Goal: Task Accomplishment & Management: Complete application form

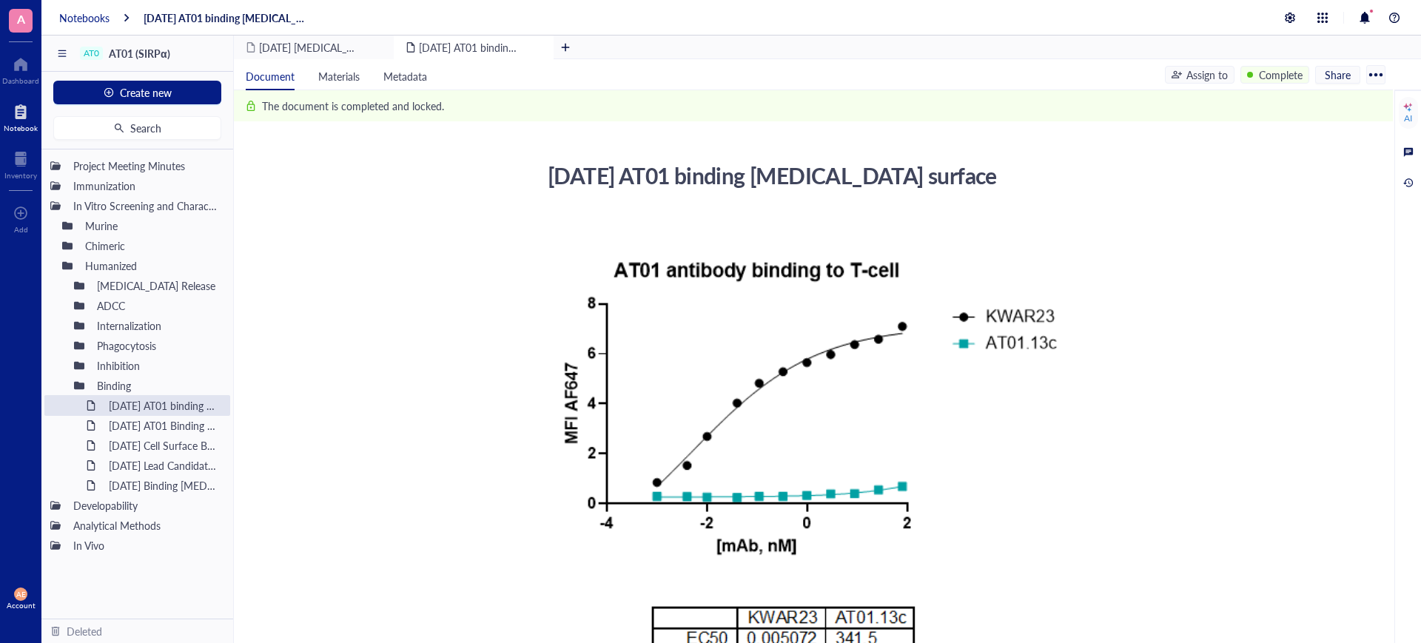
click at [87, 14] on div "Notebooks" at bounding box center [84, 17] width 50 height 13
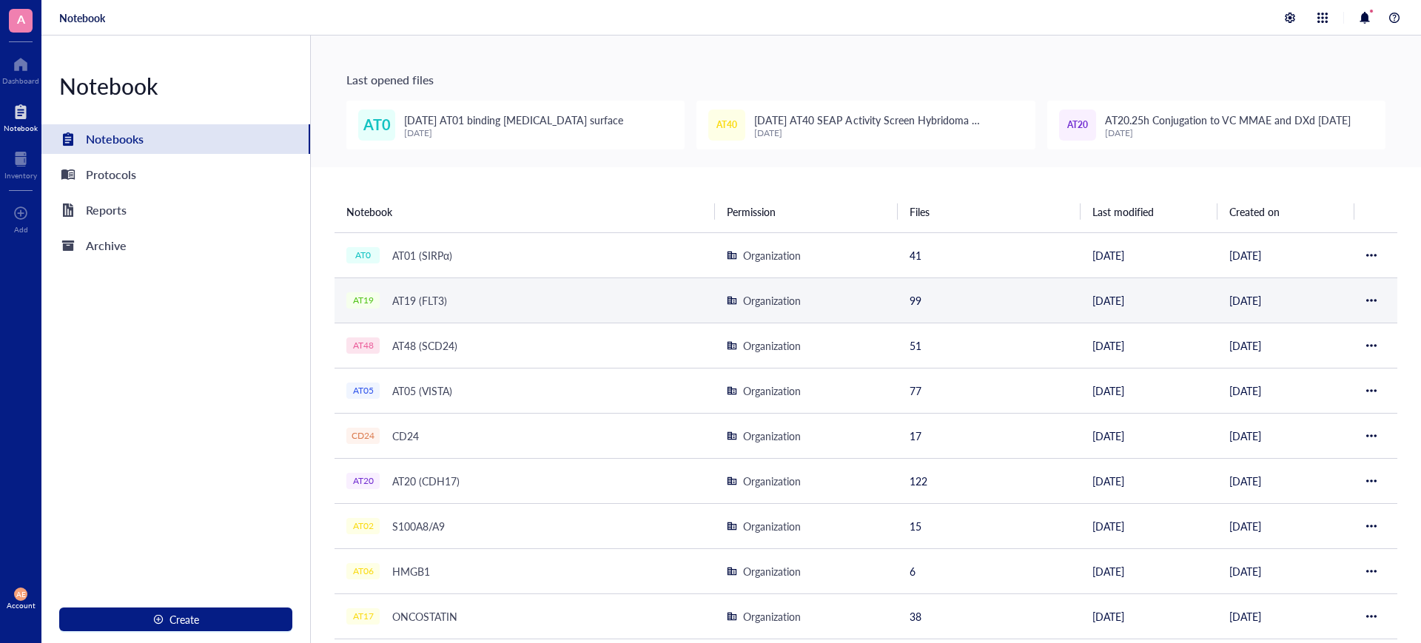
click at [412, 301] on div "AT19 (FLT3)" at bounding box center [420, 300] width 68 height 21
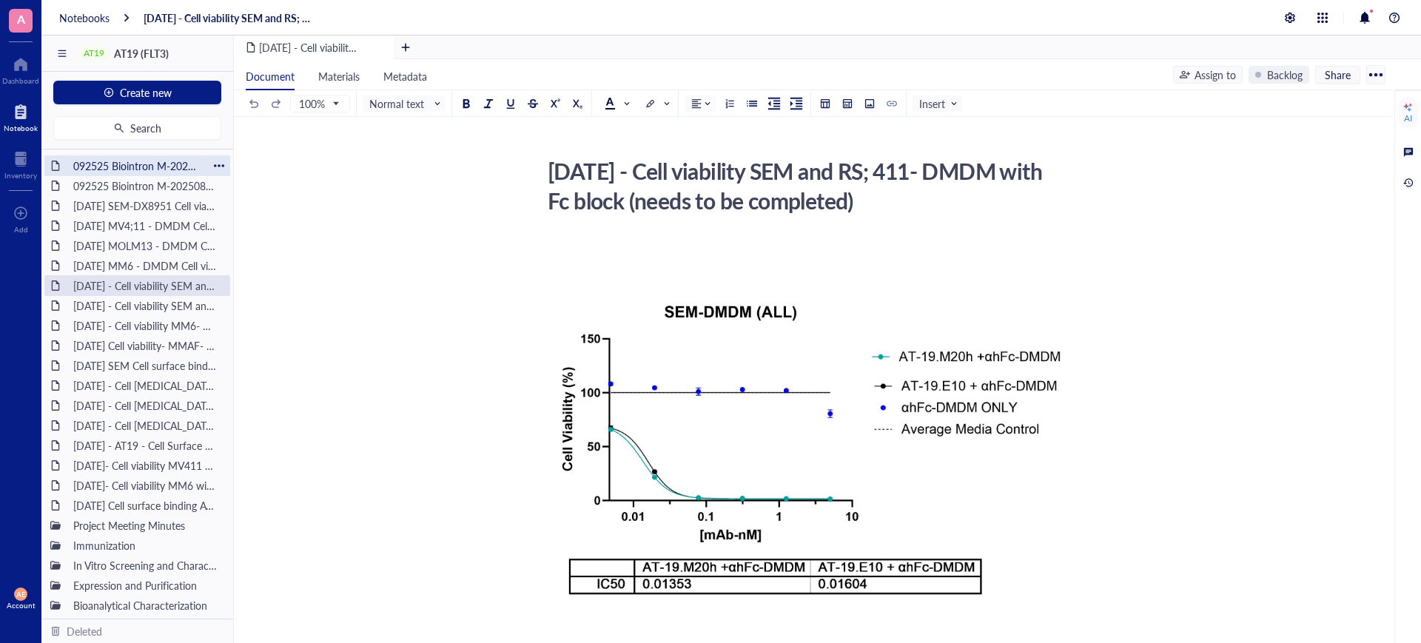
click at [136, 167] on div "092525 Biointron M-202508133026" at bounding box center [137, 165] width 141 height 21
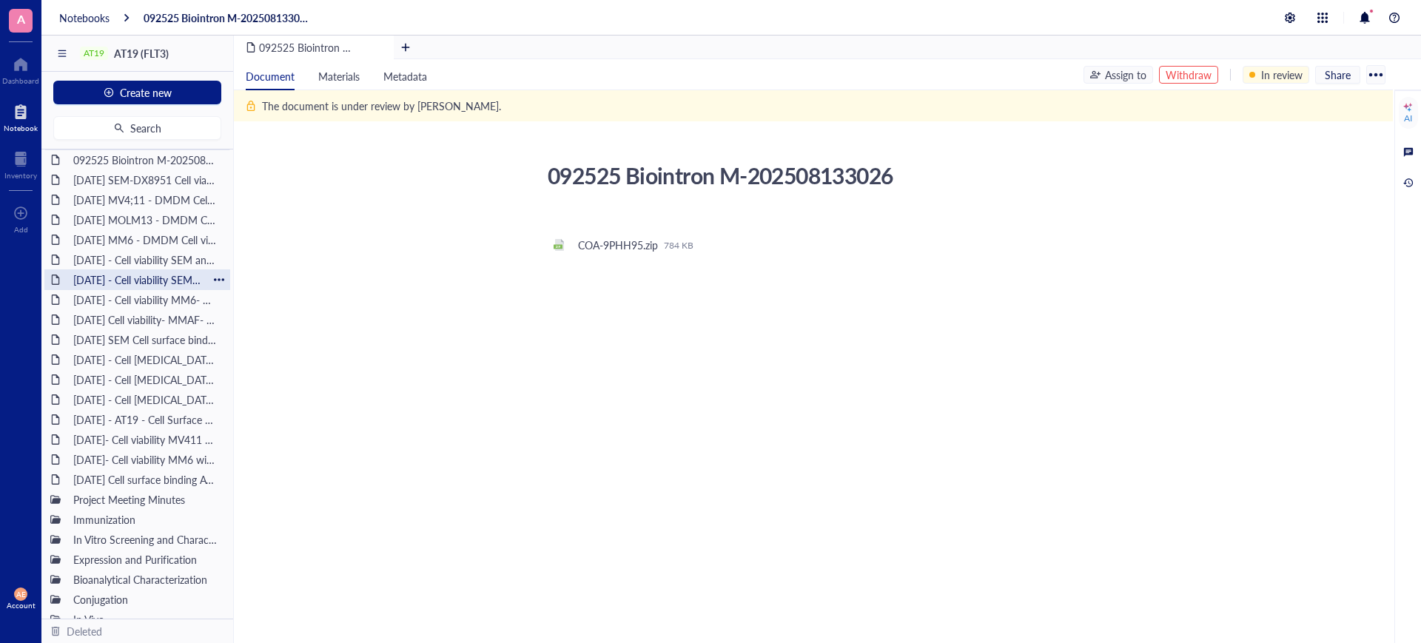
scroll to position [39, 0]
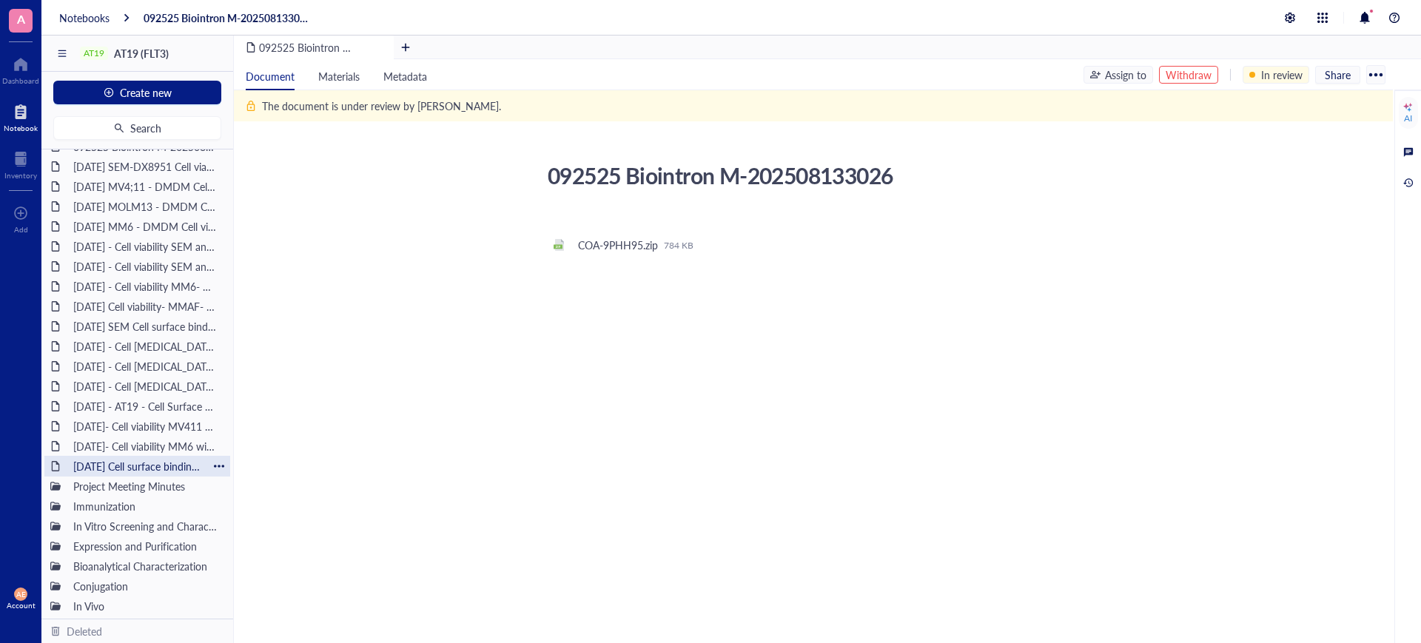
click at [124, 470] on div "[DATE] Cell surface binding AT19 on SEM, RS411 and MV411 cell line" at bounding box center [137, 466] width 141 height 21
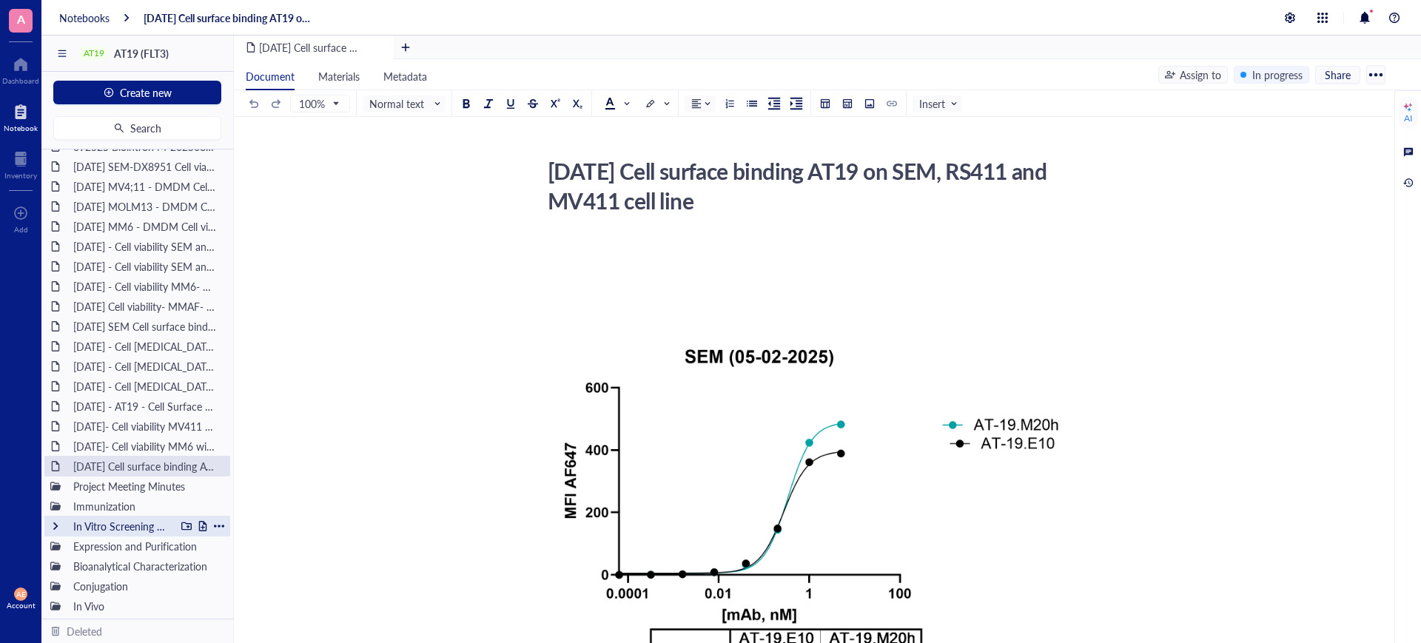
click at [63, 522] on div "In Vitro Screening and Characterization" at bounding box center [137, 526] width 186 height 21
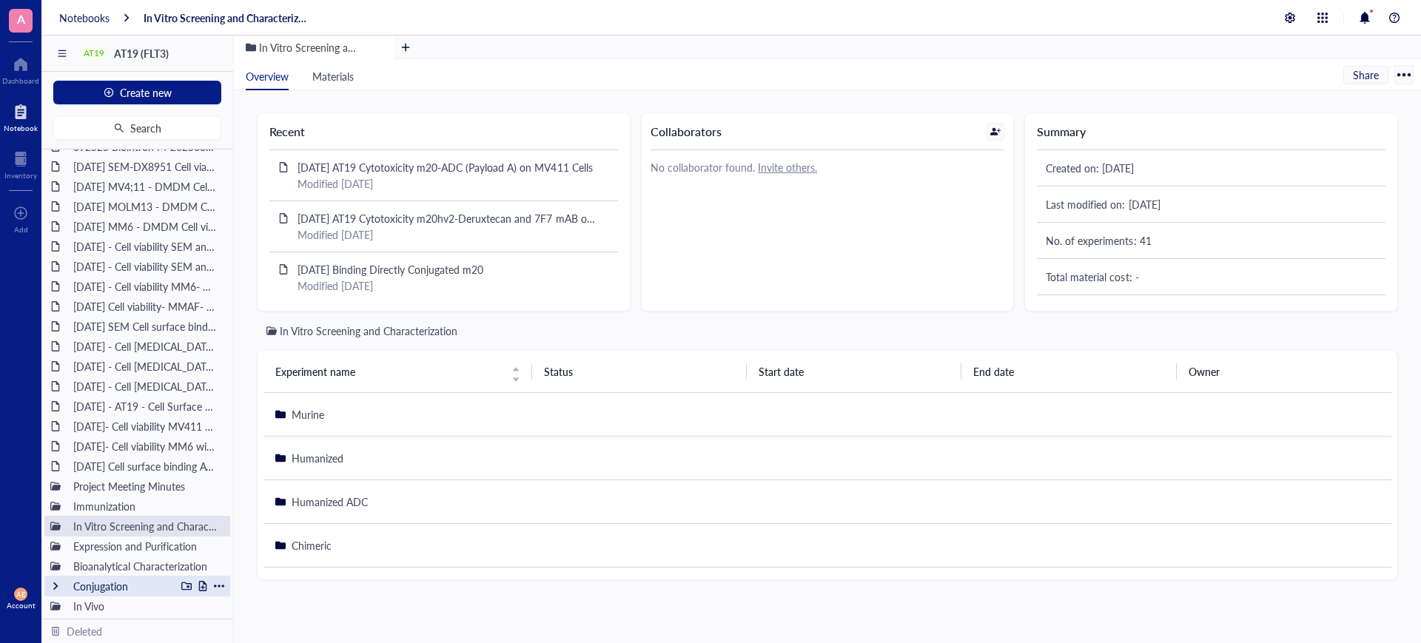
click at [73, 581] on div "Conjugation" at bounding box center [121, 586] width 109 height 21
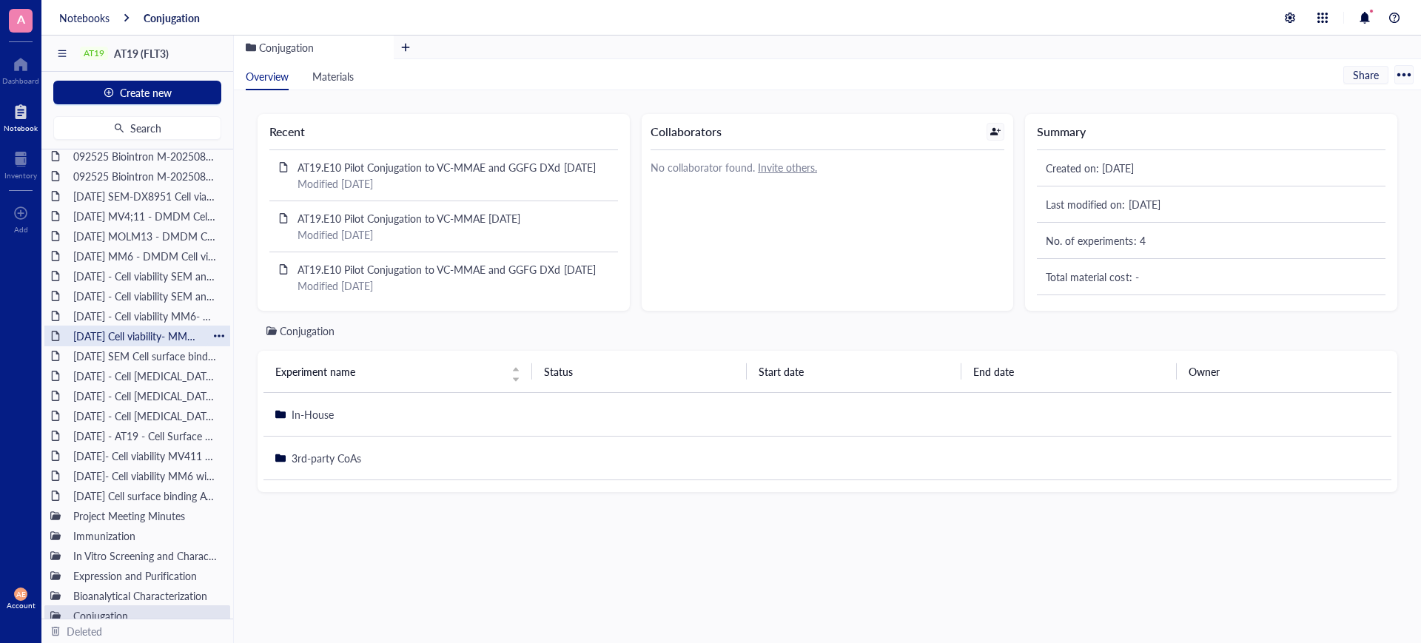
scroll to position [39, 0]
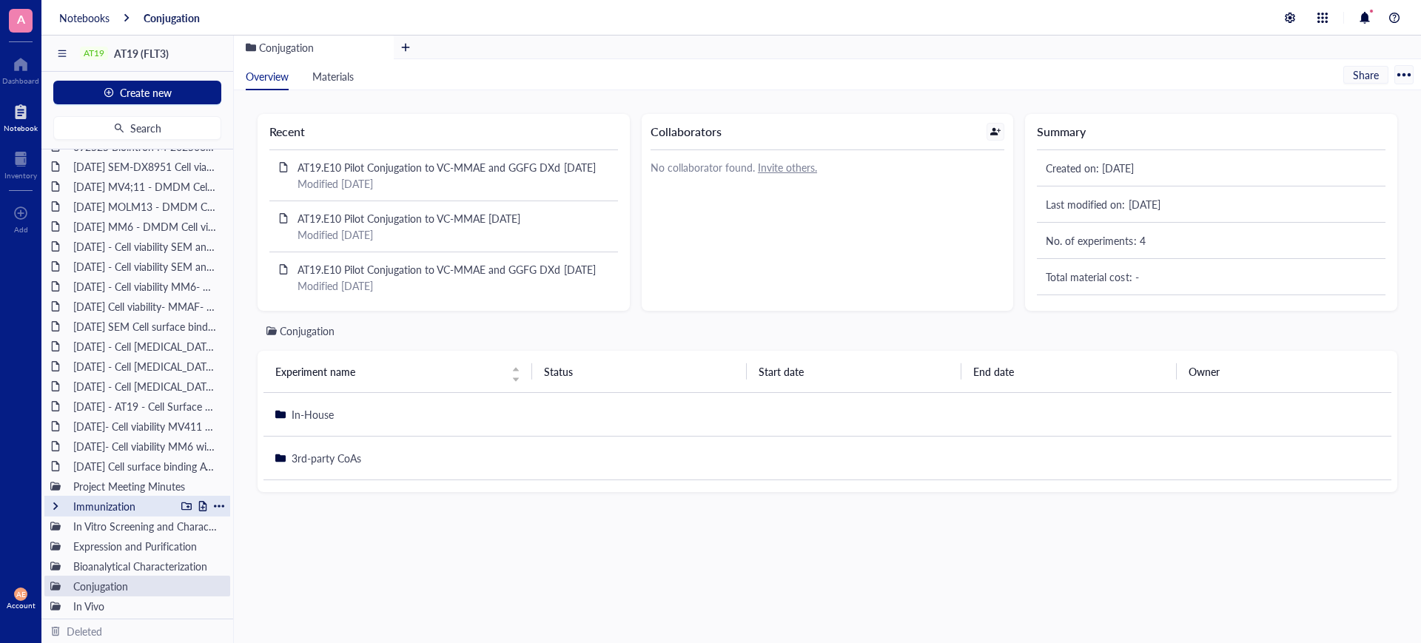
click at [61, 504] on div "Immunization" at bounding box center [137, 506] width 186 height 21
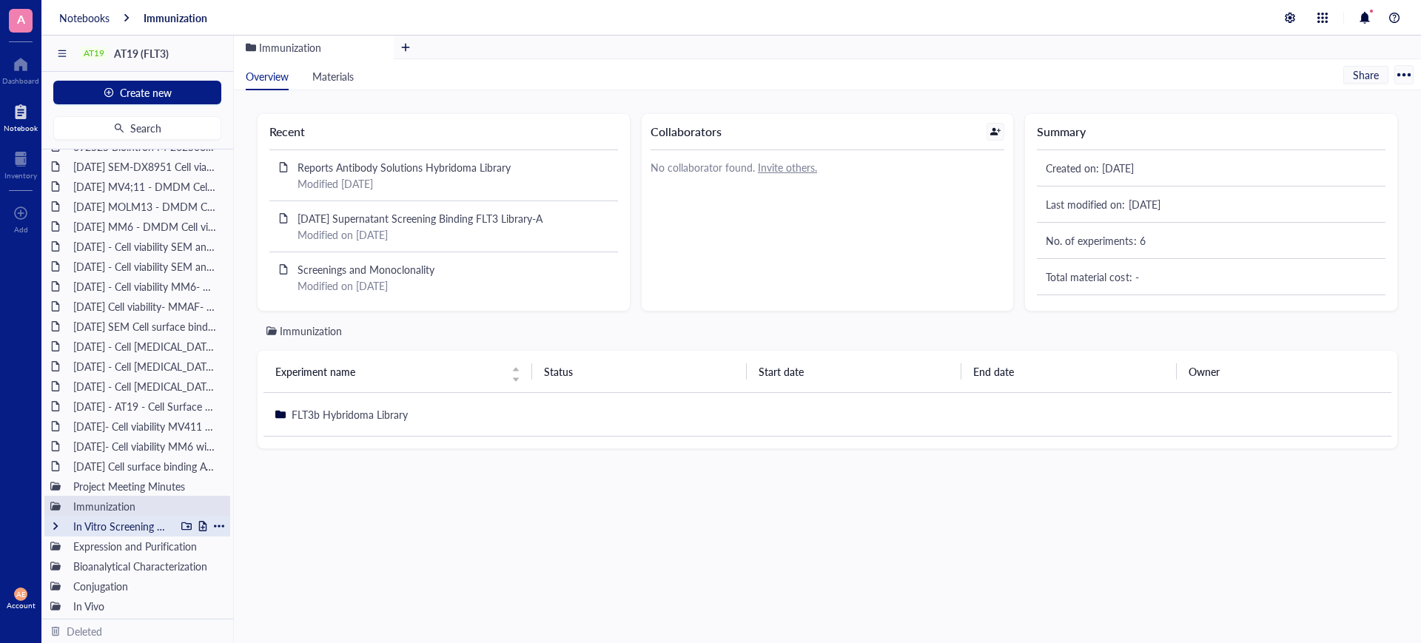
click at [62, 532] on div "In Vitro Screening and Characterization" at bounding box center [137, 526] width 186 height 21
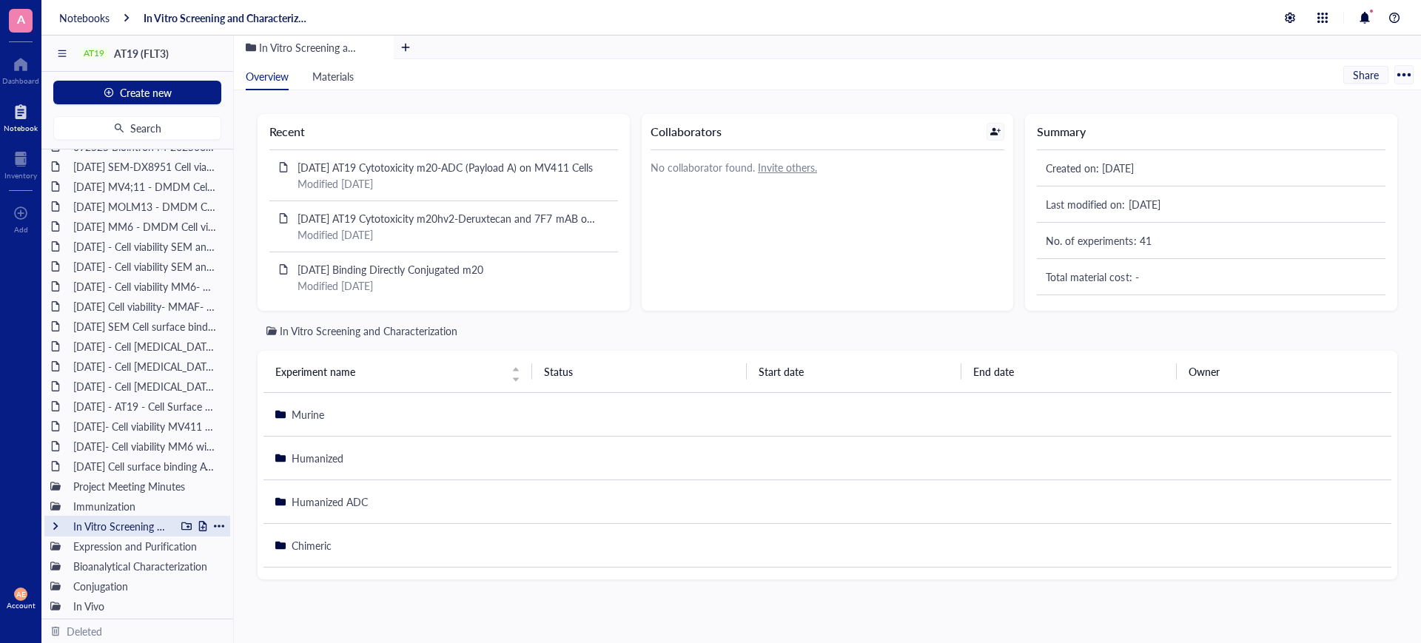
click at [58, 522] on div at bounding box center [55, 526] width 10 height 10
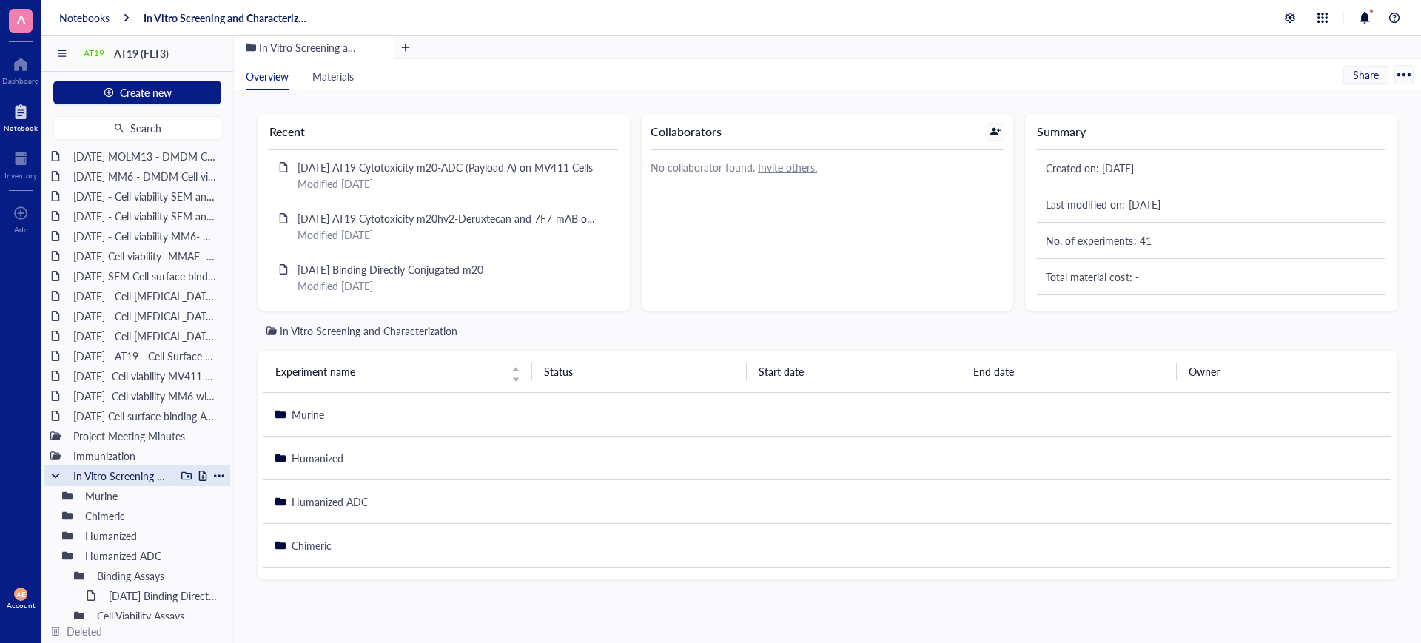
scroll to position [132, 0]
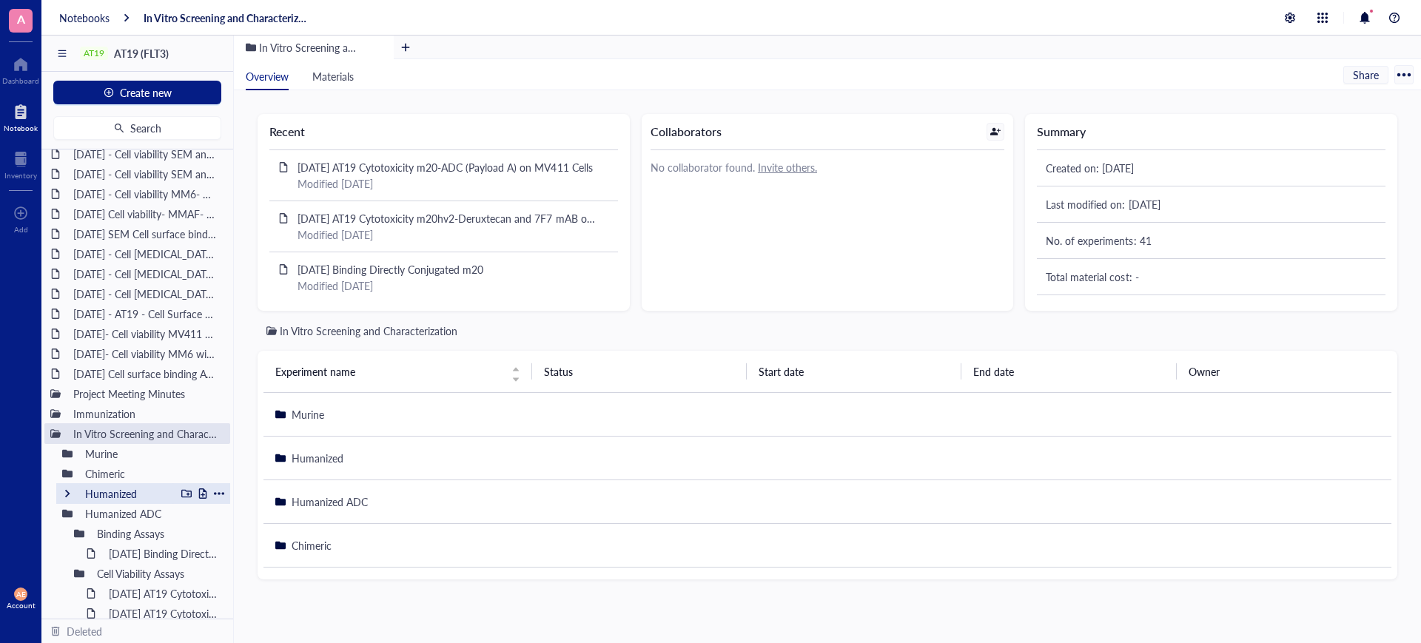
click at [124, 491] on div "Humanized" at bounding box center [126, 493] width 97 height 21
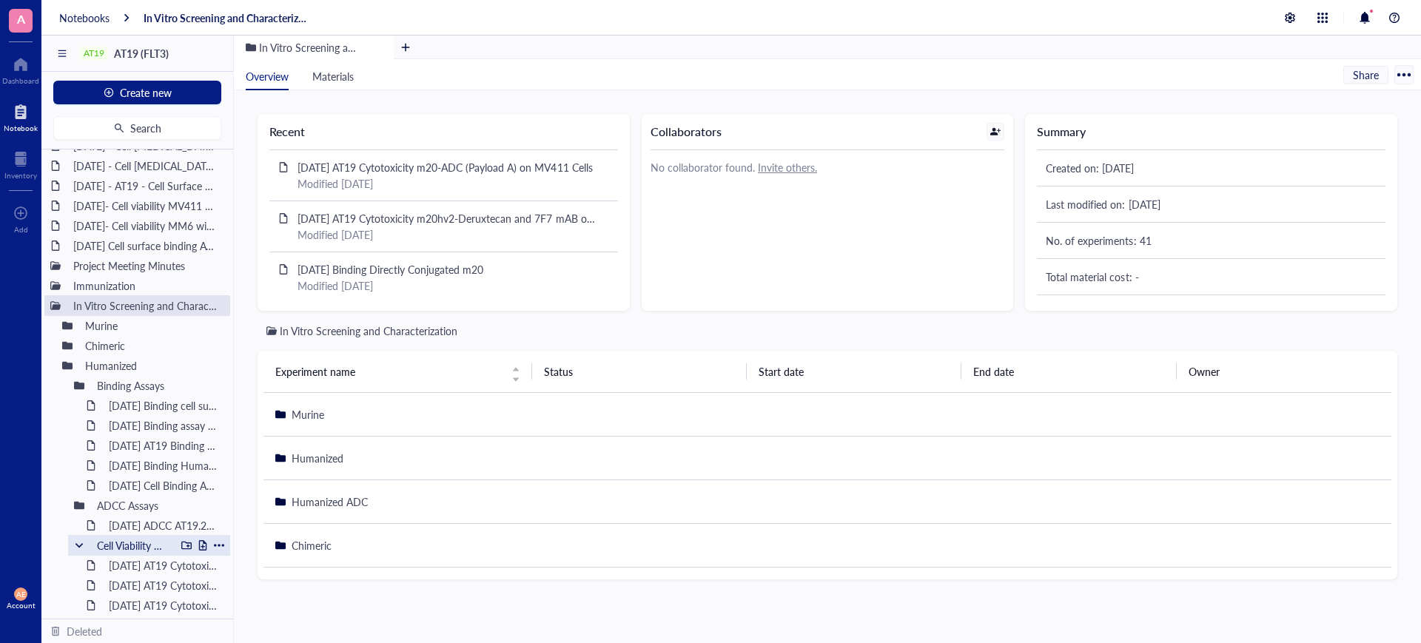
scroll to position [317, 0]
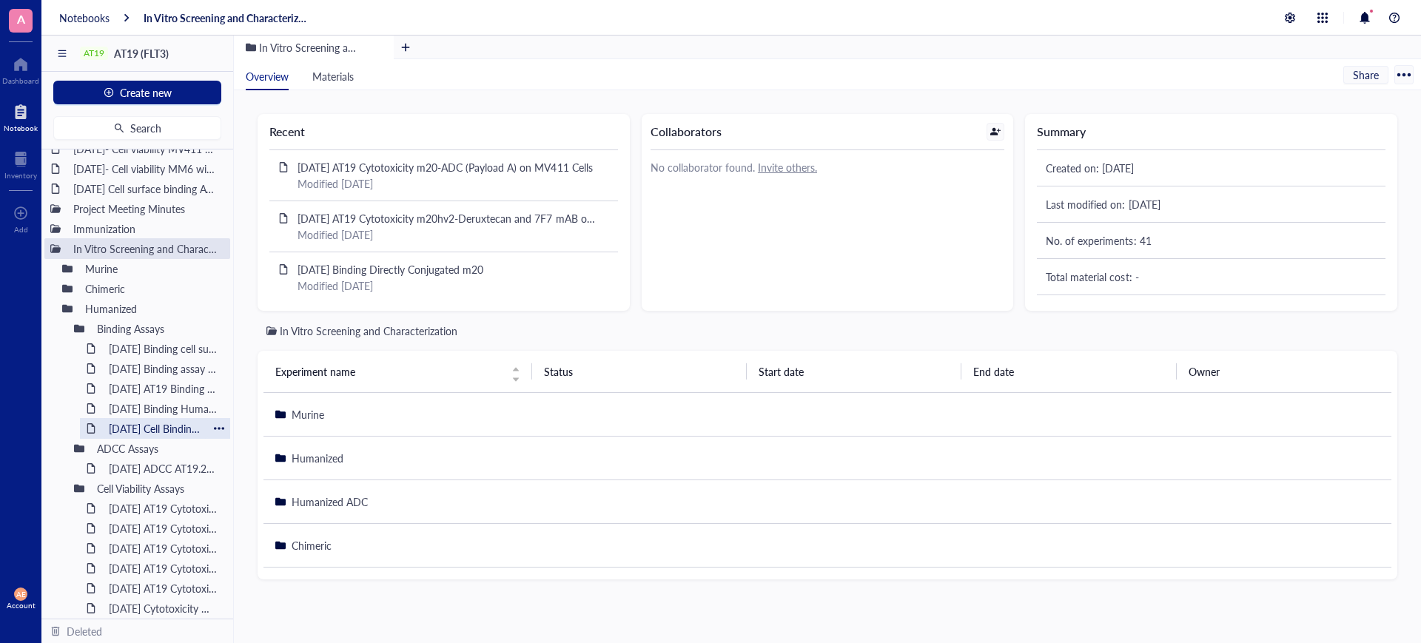
click at [148, 430] on div "[DATE] Cell Binding Assay MOLM-13" at bounding box center [155, 428] width 106 height 21
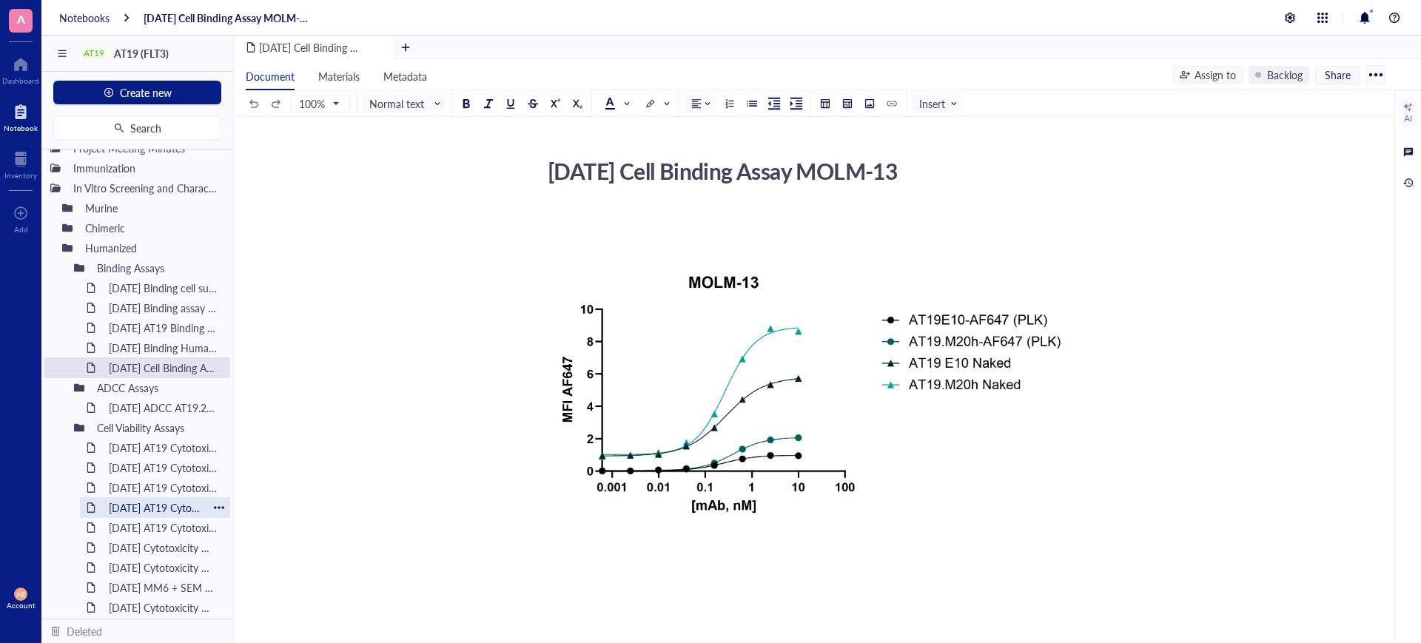
scroll to position [409, 0]
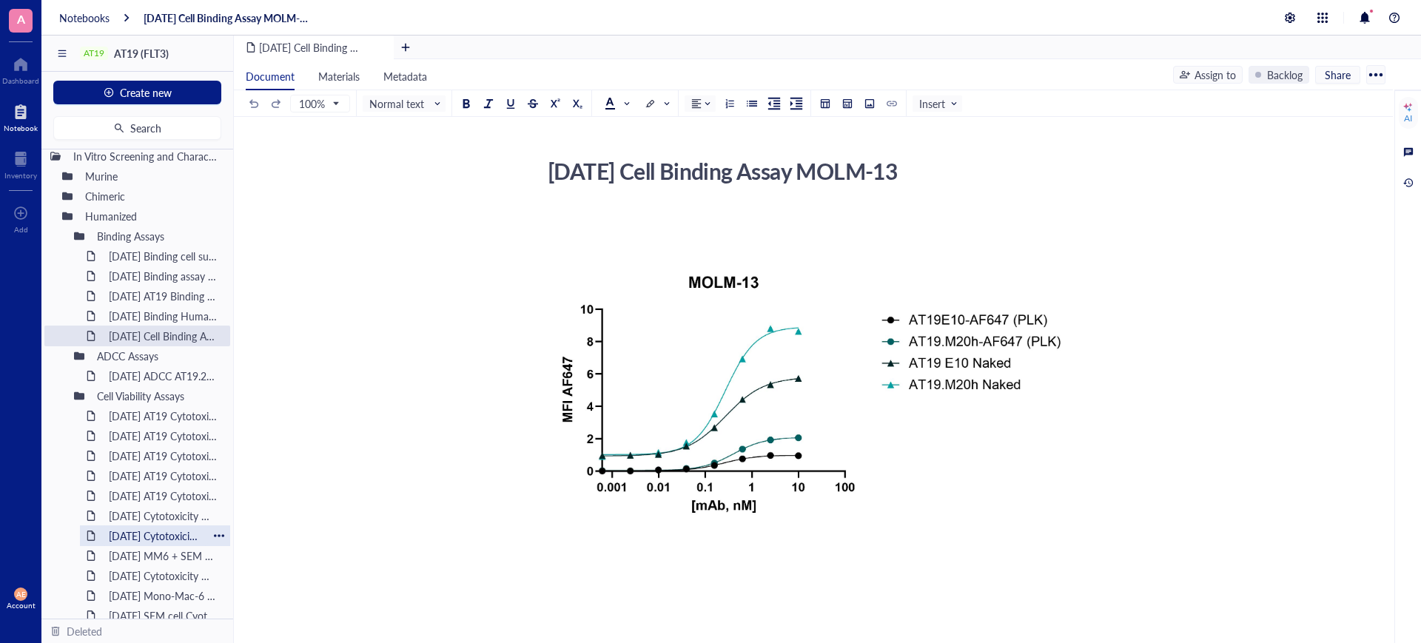
click at [149, 534] on div "[DATE] Cytotoxicity Deruxtecan Conjugated m20 humanized (v2)" at bounding box center [155, 535] width 106 height 21
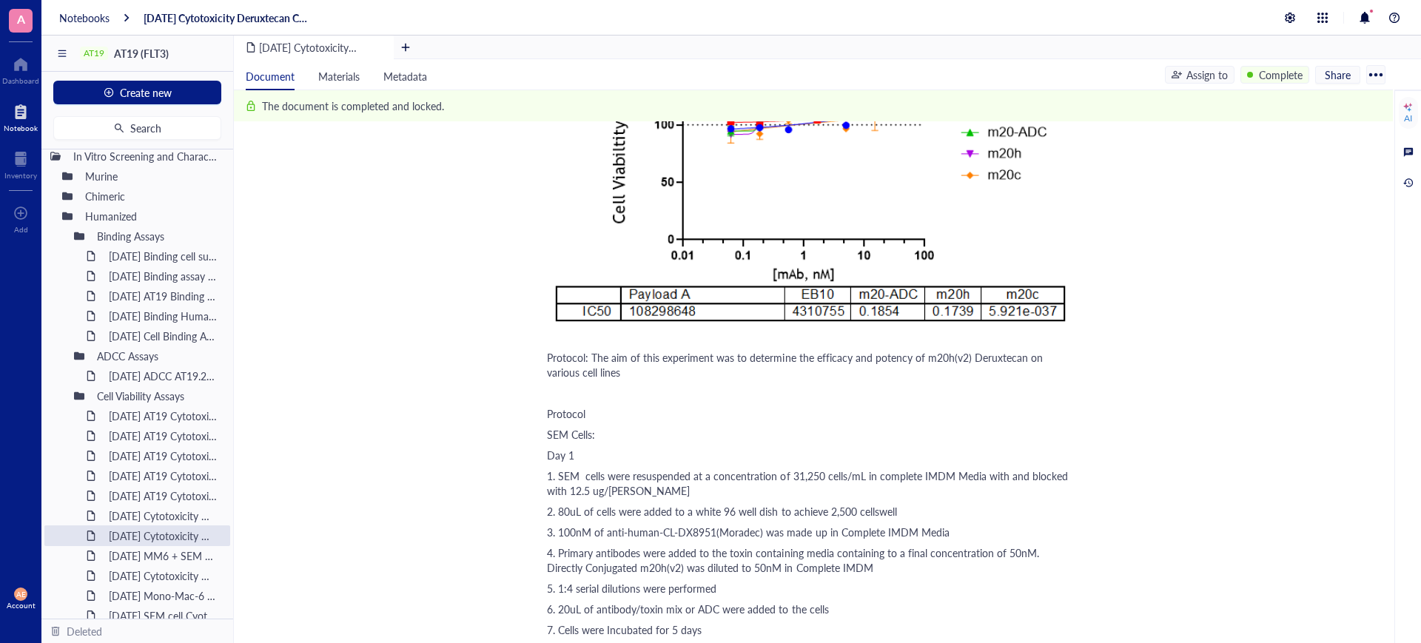
scroll to position [1110, 0]
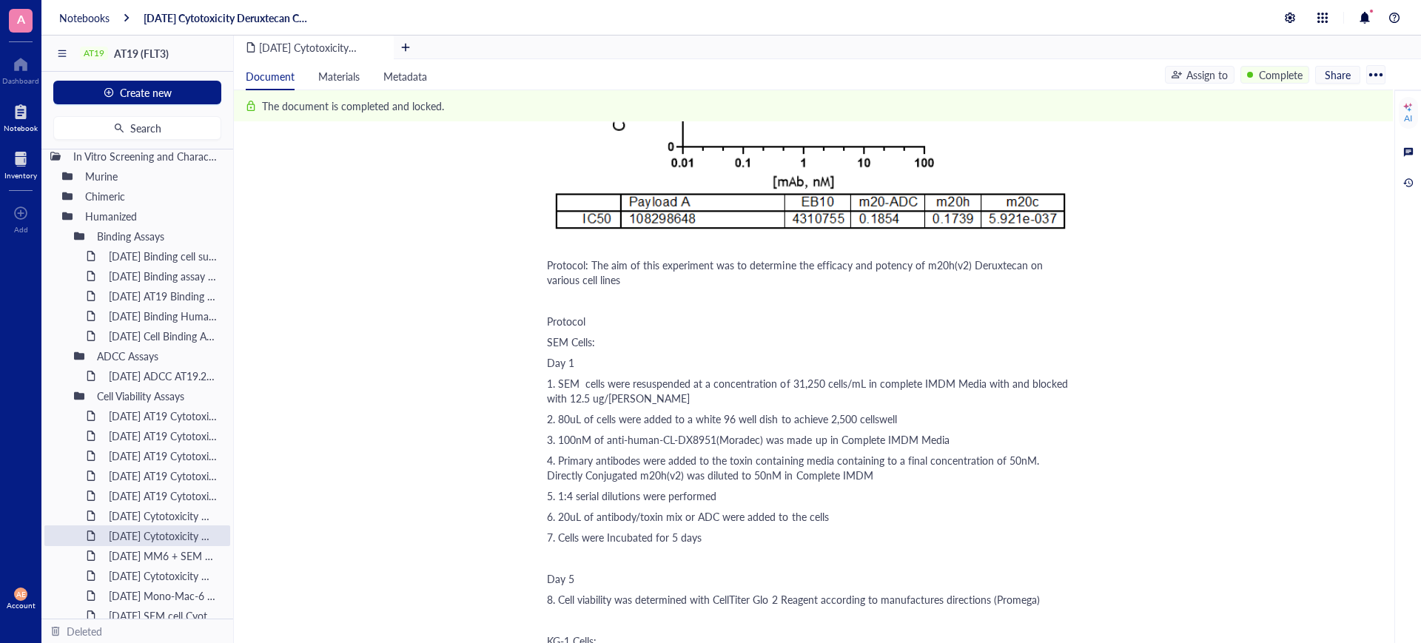
click at [20, 158] on div at bounding box center [20, 159] width 33 height 24
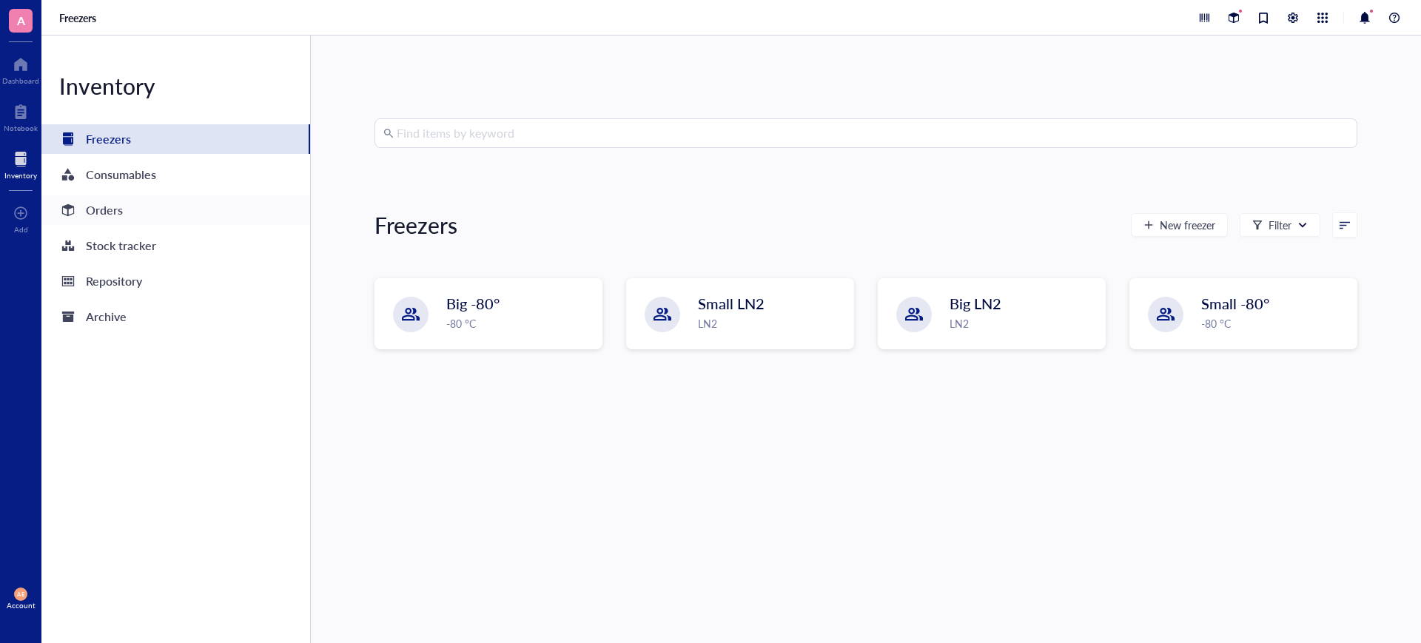
click at [107, 209] on div "Orders" at bounding box center [104, 210] width 37 height 21
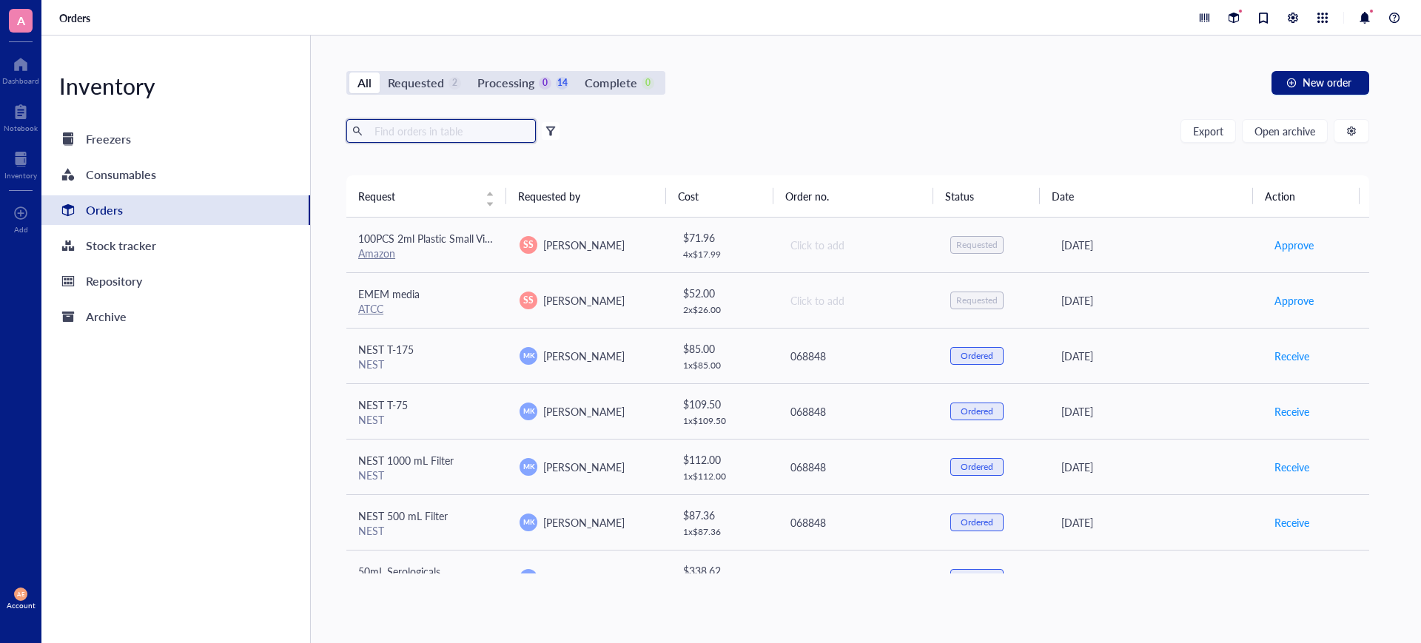
click at [443, 130] on input "text" at bounding box center [449, 131] width 161 height 22
click at [428, 131] on input "text" at bounding box center [449, 131] width 161 height 22
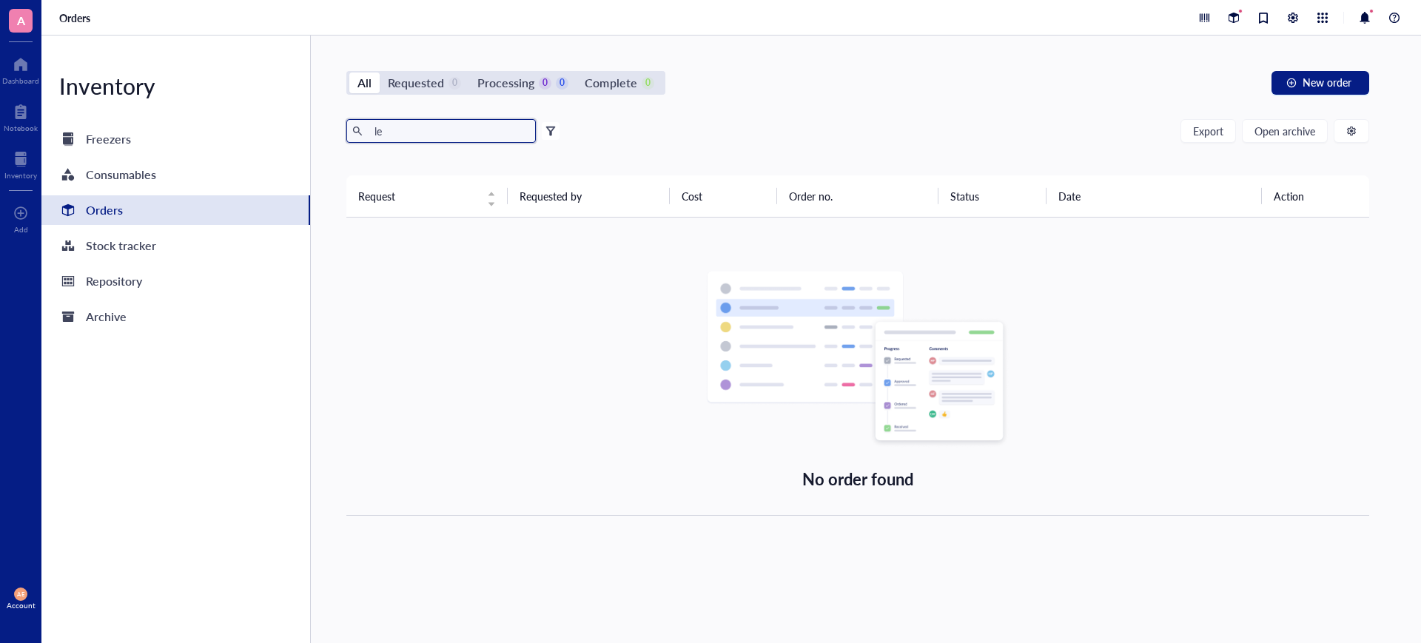
type input "l"
type input "l-15"
click at [1300, 132] on span "Open archive" at bounding box center [1284, 131] width 61 height 12
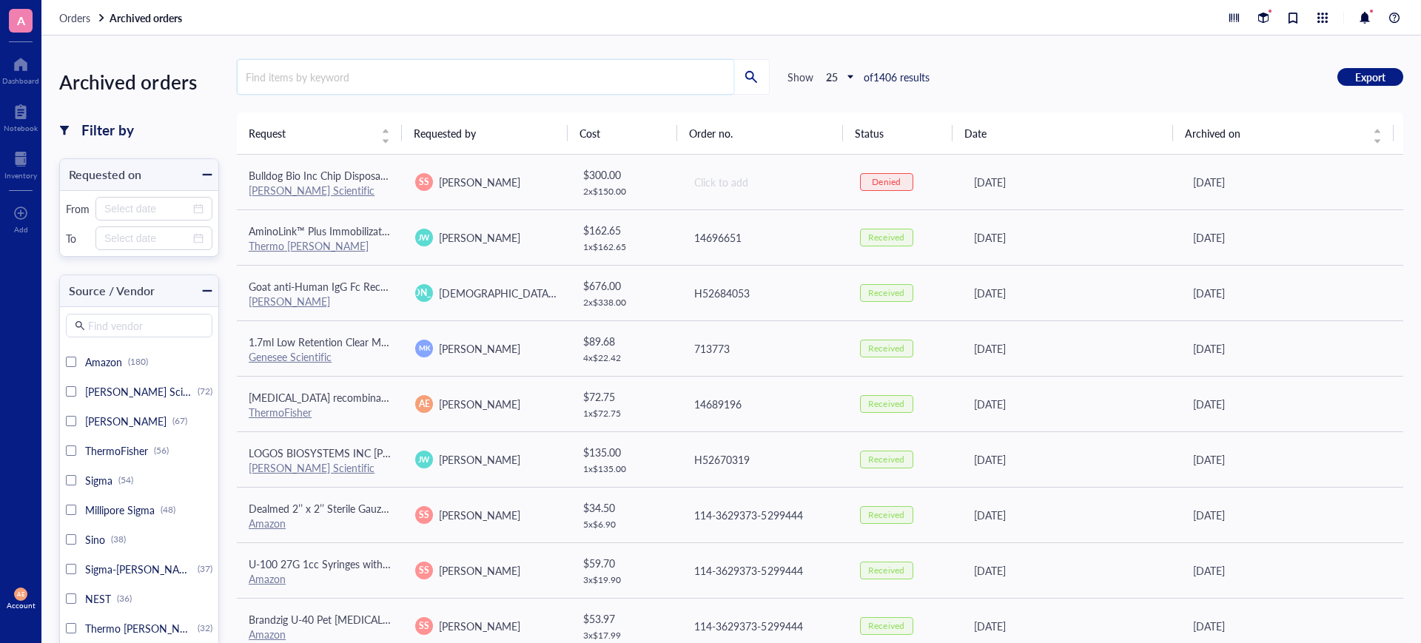
click at [346, 78] on input "search" at bounding box center [486, 77] width 496 height 34
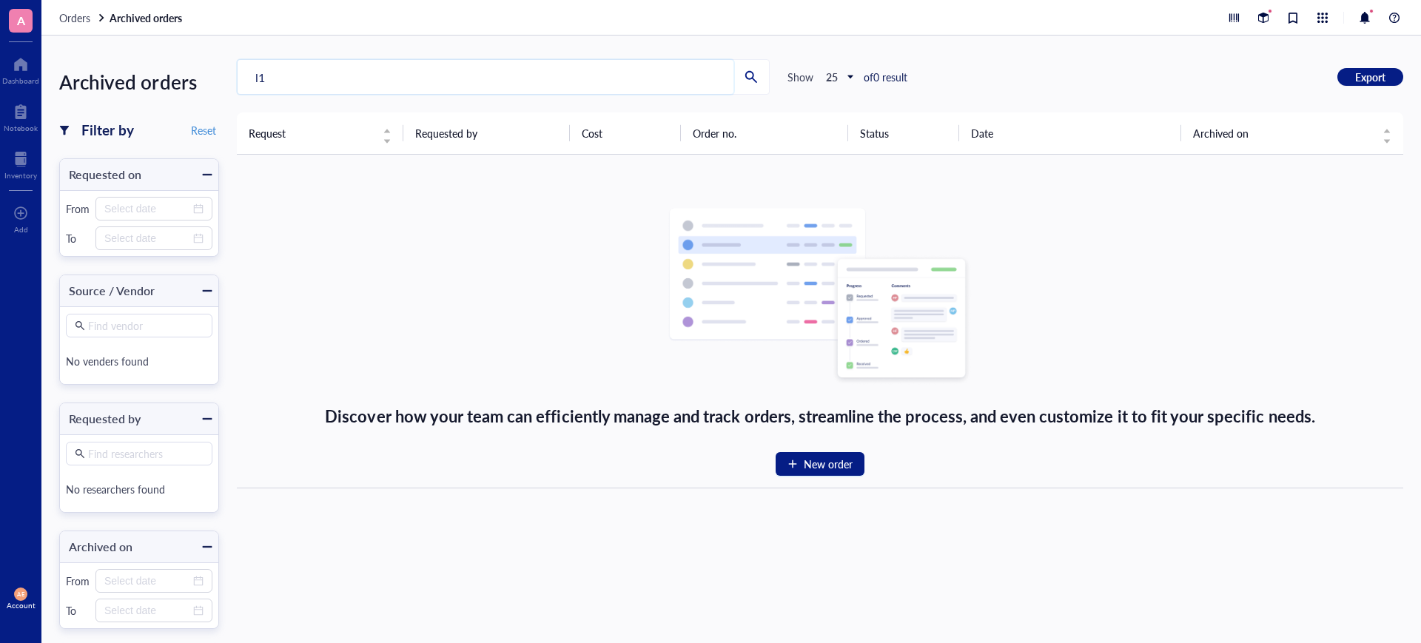
type input "l"
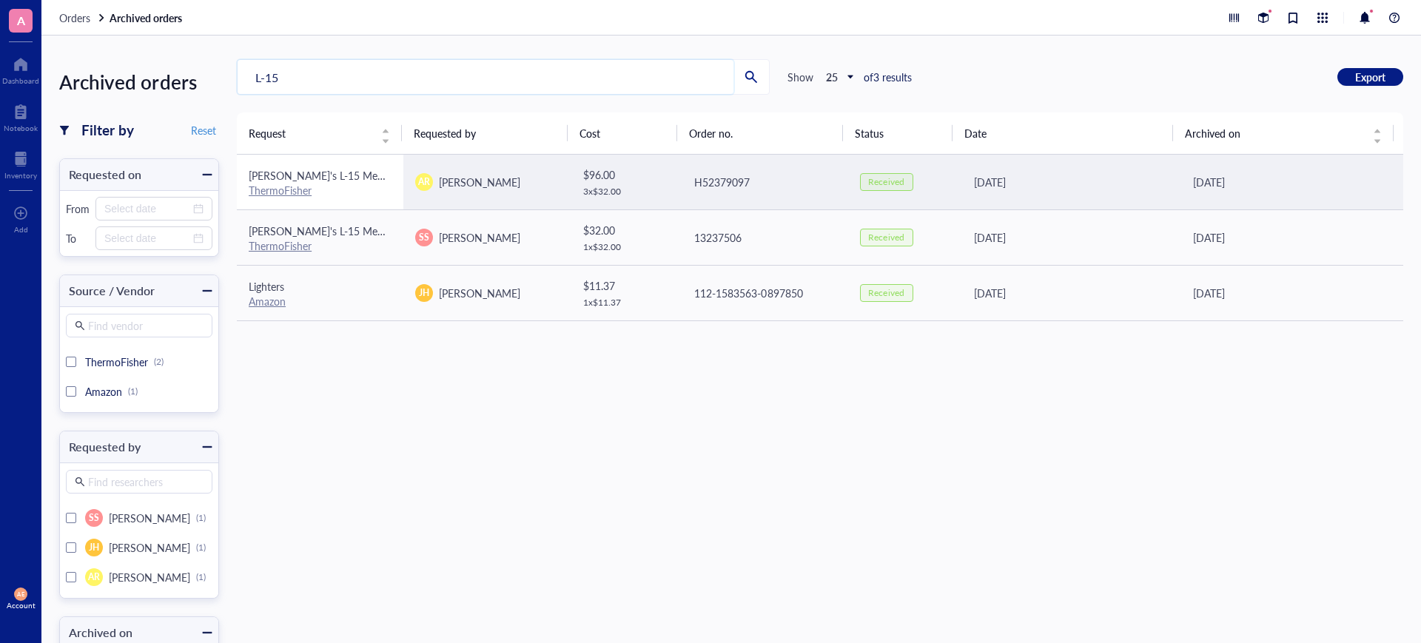
type input "L-15"
click at [325, 177] on span "Leibovitz's L-15 Medium" at bounding box center [325, 175] width 152 height 15
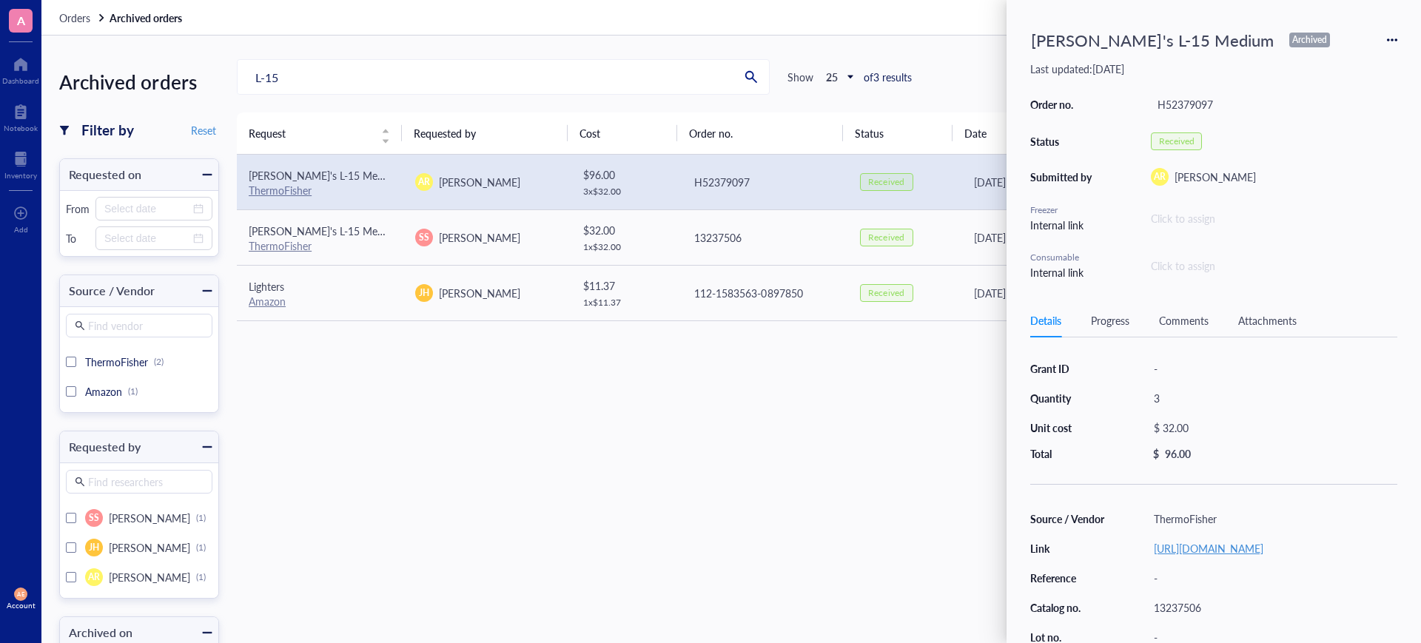
click at [1194, 551] on link "https://www.thermofisher.com/order/catalog/product/11415064" at bounding box center [1209, 548] width 110 height 15
drag, startPoint x: 1214, startPoint y: 616, endPoint x: 1153, endPoint y: 622, distance: 61.6
click at [1153, 618] on div "13237506" at bounding box center [1272, 607] width 250 height 21
copy div "13237506"
click at [1214, 546] on link "https://www.thermofisher.com/order/catalog/product/11415064" at bounding box center [1209, 548] width 110 height 15
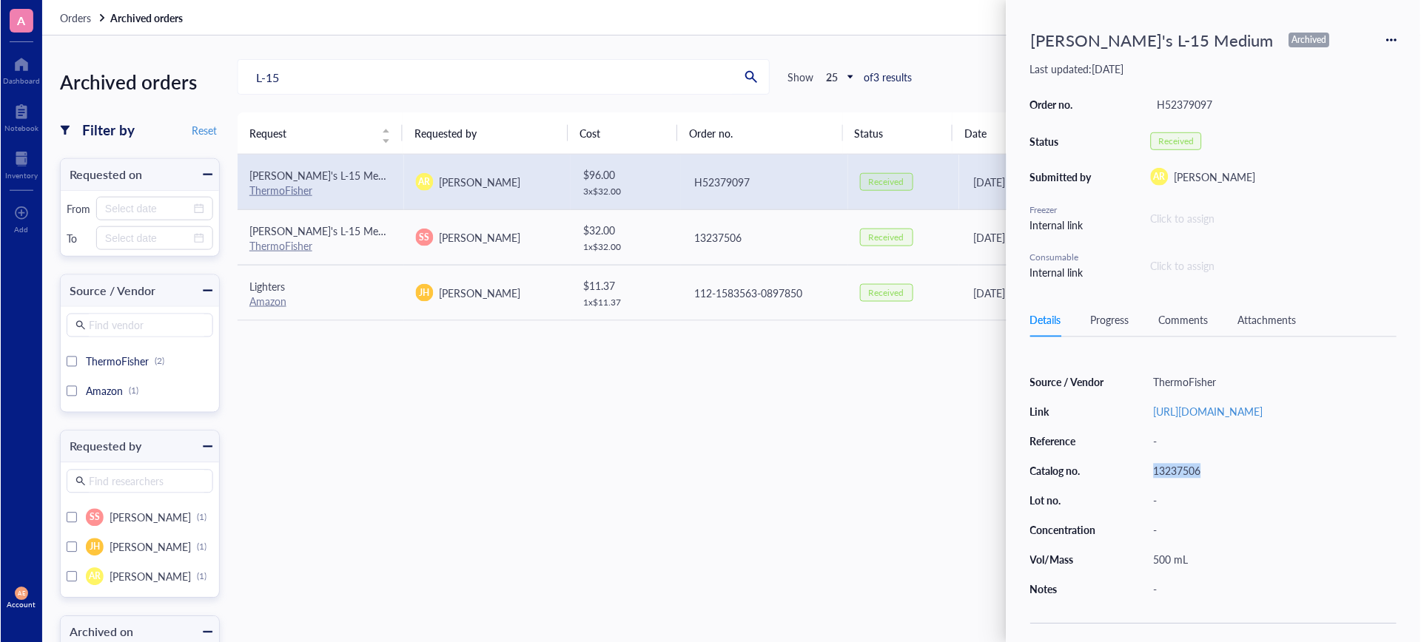
scroll to position [161, 0]
drag, startPoint x: 1238, startPoint y: 406, endPoint x: 1140, endPoint y: 390, distance: 98.9
click at [1140, 390] on div "Source / Vendor ThermoFisher Link https://www.thermofisher.com/order/catalog/pr…" at bounding box center [1213, 481] width 367 height 228
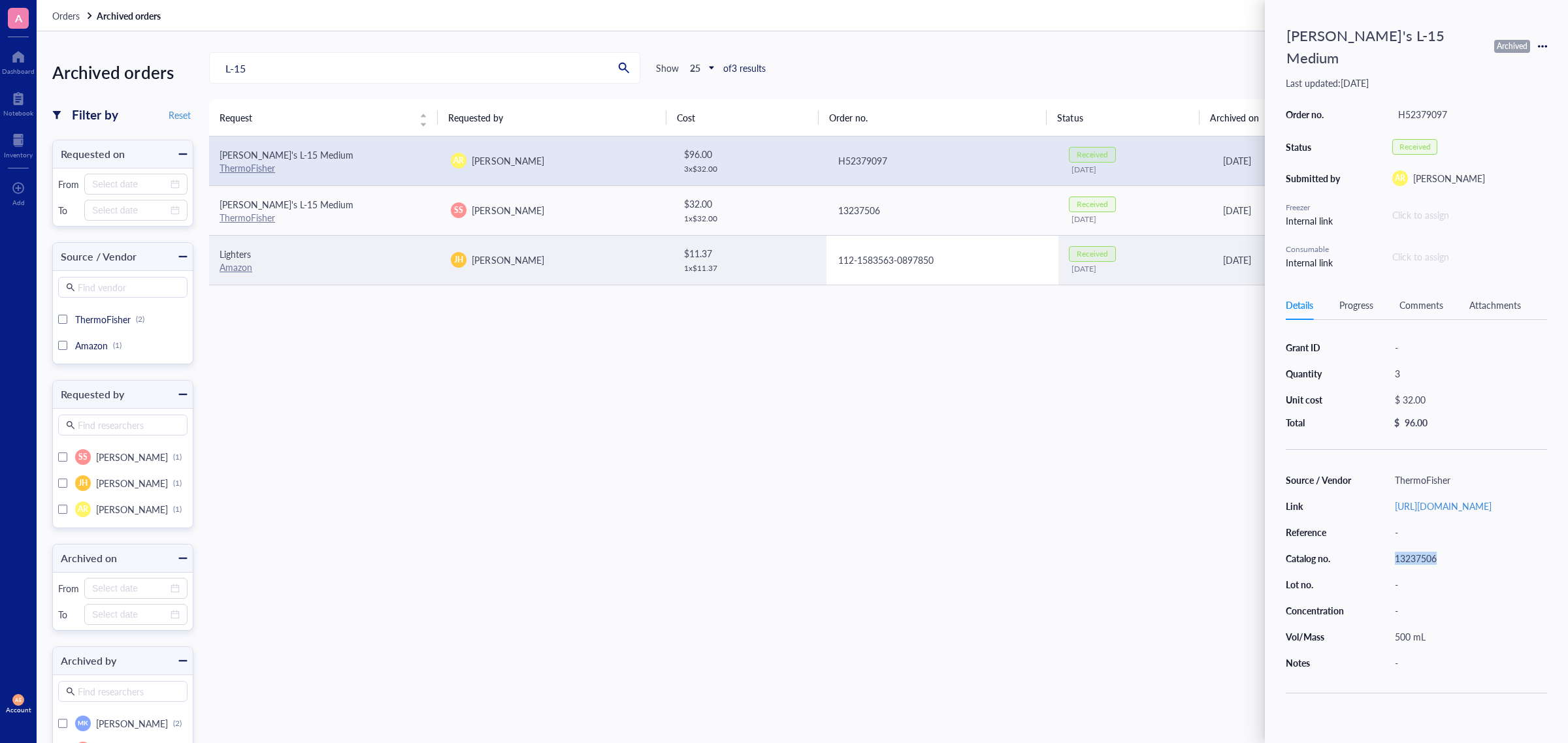
scroll to position [0, 0]
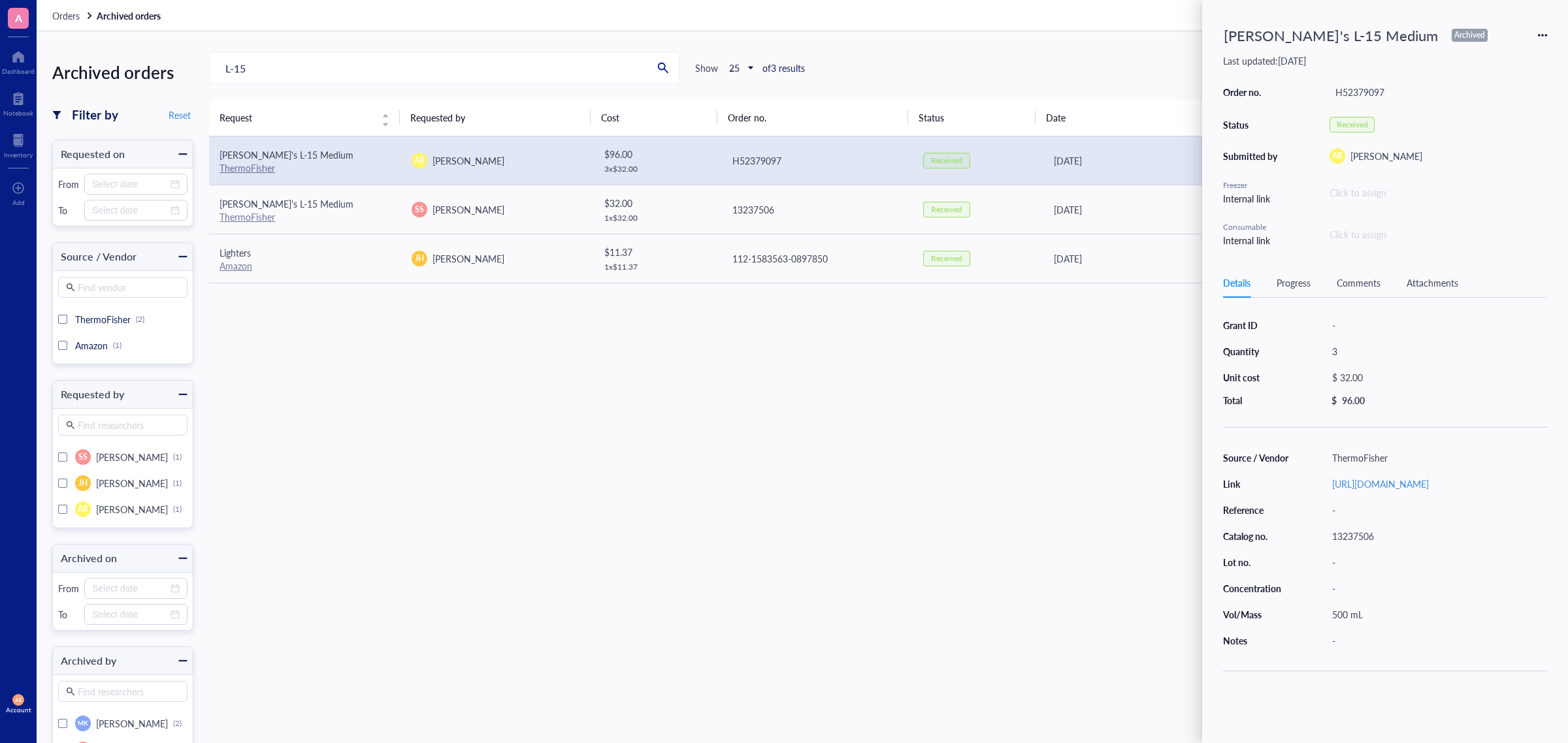
drag, startPoint x: 799, startPoint y: 555, endPoint x: 686, endPoint y: 541, distance: 113.9
click at [799, 555] on div "Request Requested by Cost Order no. Status Date Archived on Leibovitz's L-15 Me…" at bounding box center [881, 466] width 1344 height 734
drag, startPoint x: 1379, startPoint y: 37, endPoint x: 1217, endPoint y: 44, distance: 162.2
click at [1217, 44] on div "Leibovitz's L-15 Medium" at bounding box center [1331, 35] width 226 height 29
copy div "Leibovitz's L-15 Medium"
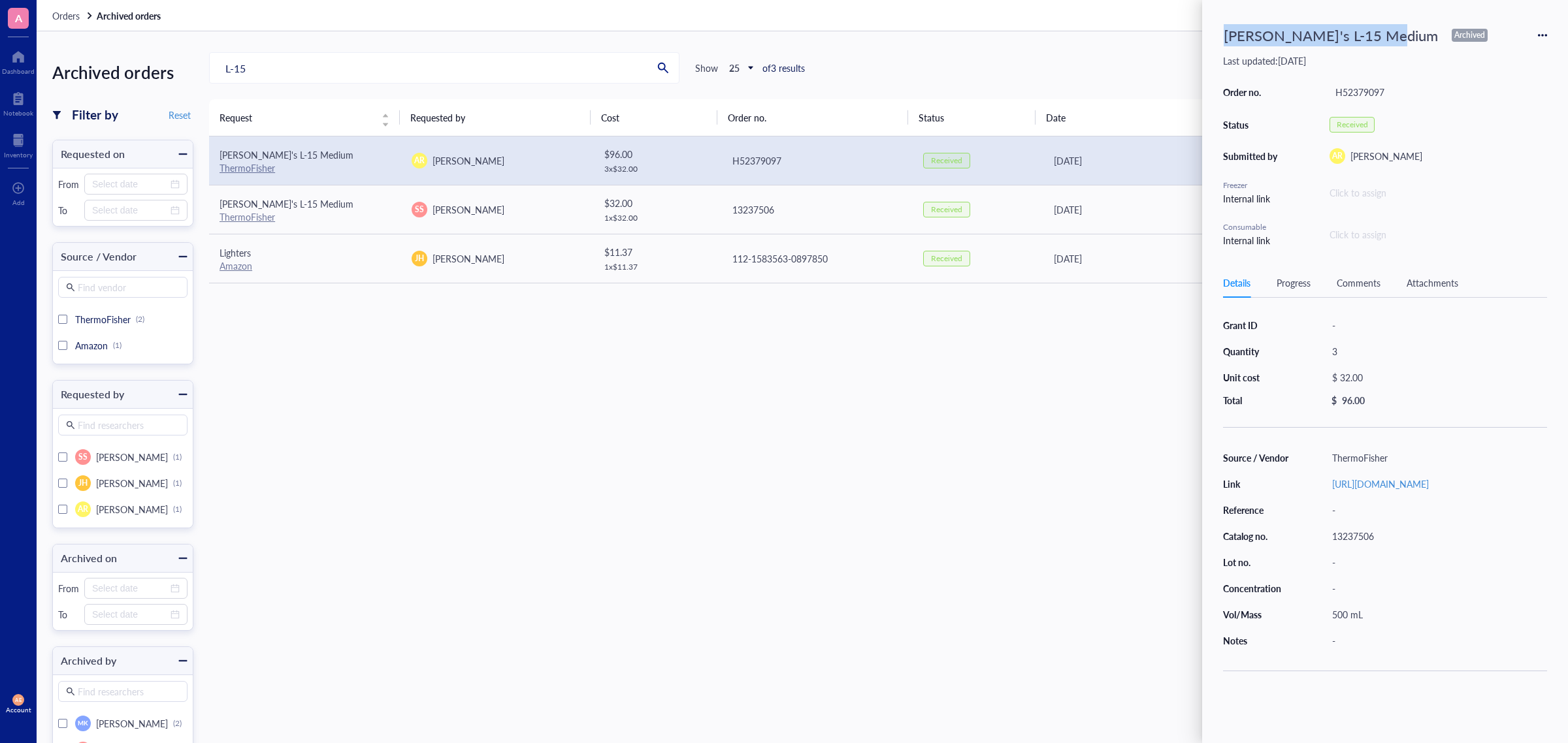
drag, startPoint x: 1406, startPoint y: 504, endPoint x: 1331, endPoint y: 487, distance: 76.9
click at [1254, 487] on div "https://www.thermofisher.com/order/catalog/product/11415064" at bounding box center [1436, 484] width 221 height 19
copy link "https://www.thermofisher.com/order/catalog/product/11415064"
drag, startPoint x: 1393, startPoint y: 459, endPoint x: 1333, endPoint y: 462, distance: 60.1
click at [1254, 462] on div "ThermoFisher" at bounding box center [1436, 457] width 221 height 19
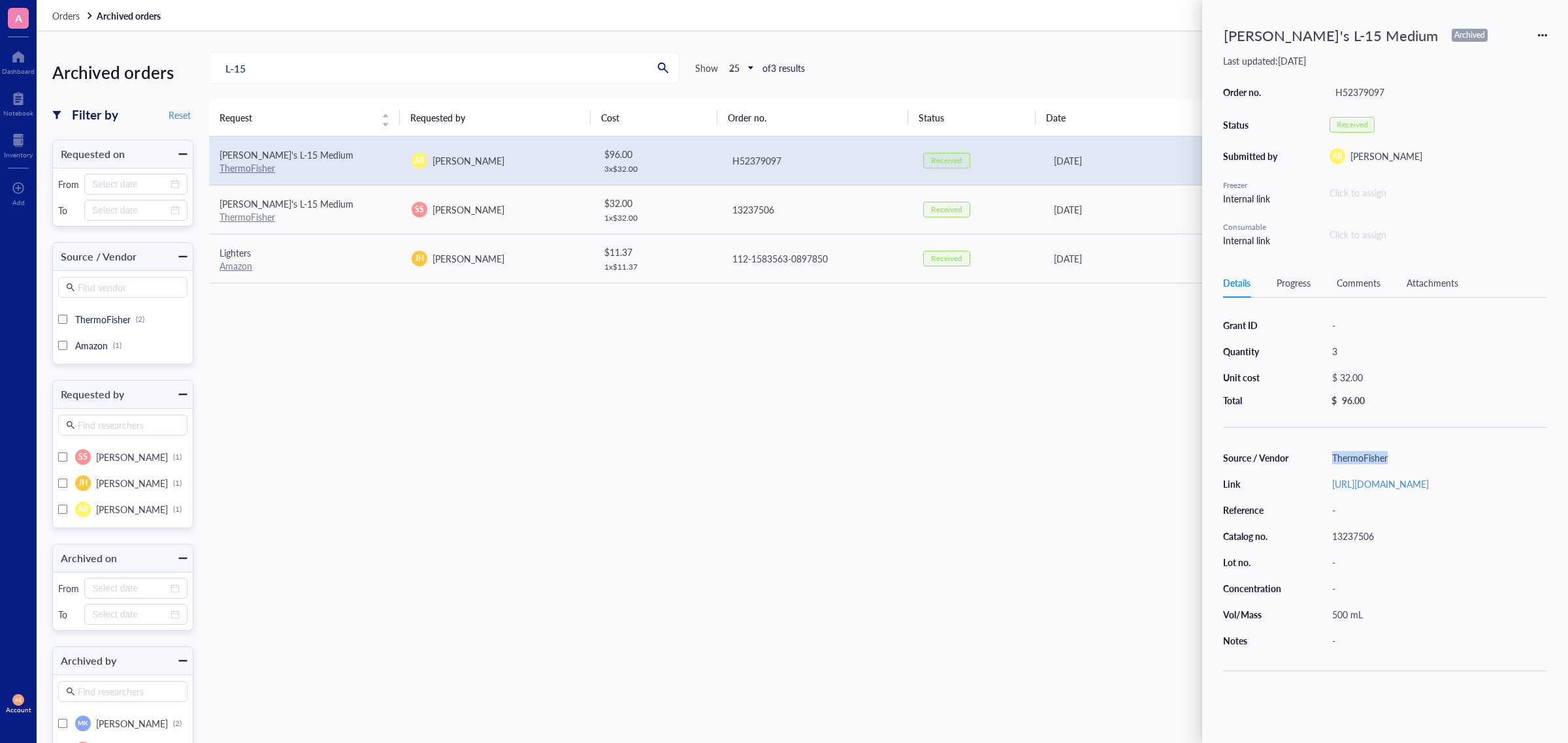
copy div "ThermoFisher"
drag, startPoint x: 1397, startPoint y: 551, endPoint x: 1321, endPoint y: 551, distance: 76.0
click at [1254, 551] on div "Source / Vendor ThermoFisher Link https://www.thermofisher.com/order/catalog/pr…" at bounding box center [1384, 549] width 324 height 201
copy div "13237506"
drag, startPoint x: 1414, startPoint y: 504, endPoint x: 1322, endPoint y: 490, distance: 93.1
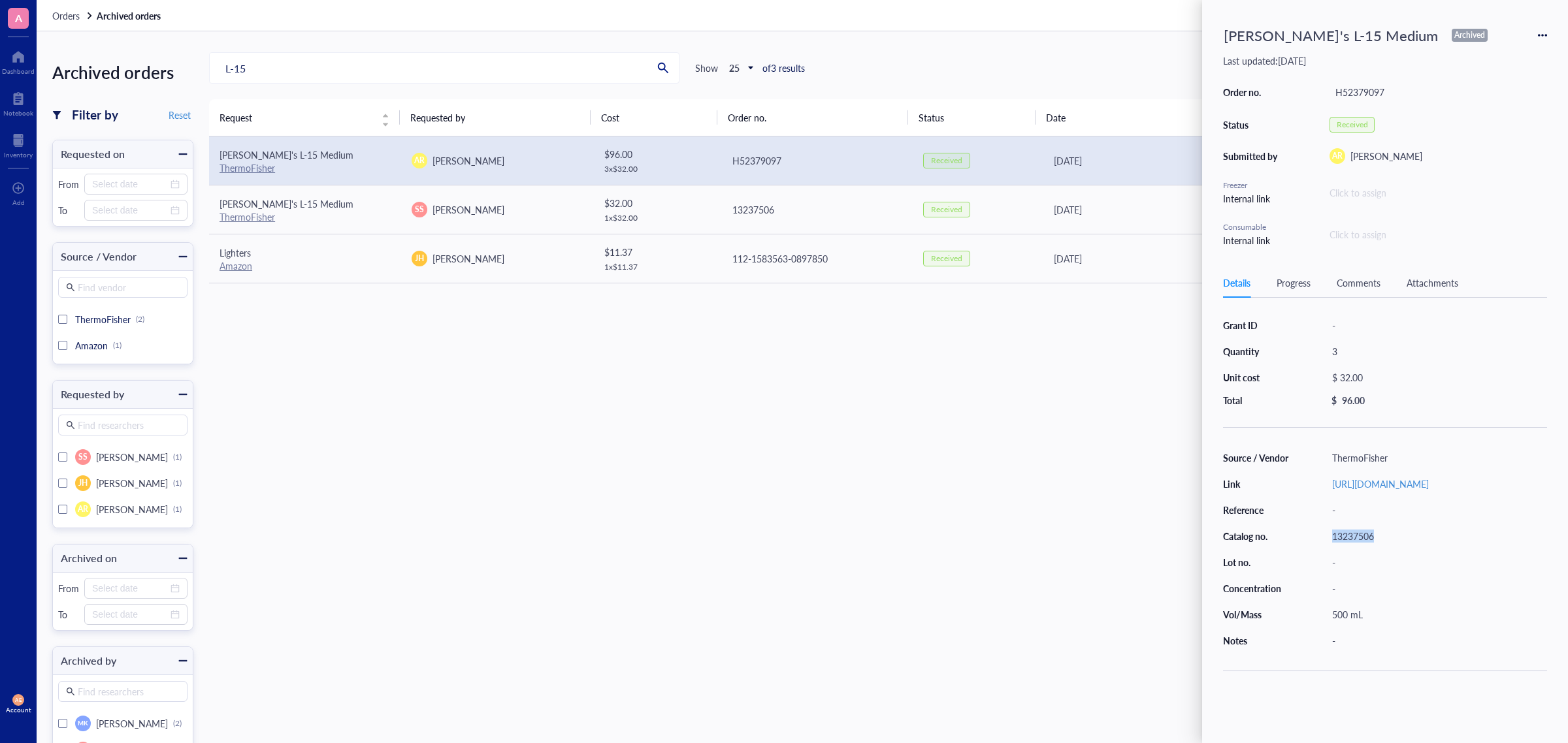
click at [1254, 490] on div "Source / Vendor ThermoFisher Link https://www.thermofisher.com/order/catalog/pr…" at bounding box center [1384, 549] width 324 height 201
copy link "https://www.thermofisher.com/order/catalog/product/11415064"
drag, startPoint x: 1377, startPoint y: 546, endPoint x: 1331, endPoint y: 556, distance: 47.1
click at [1254, 545] on div "13237506" at bounding box center [1436, 536] width 221 height 19
copy div "13237506"
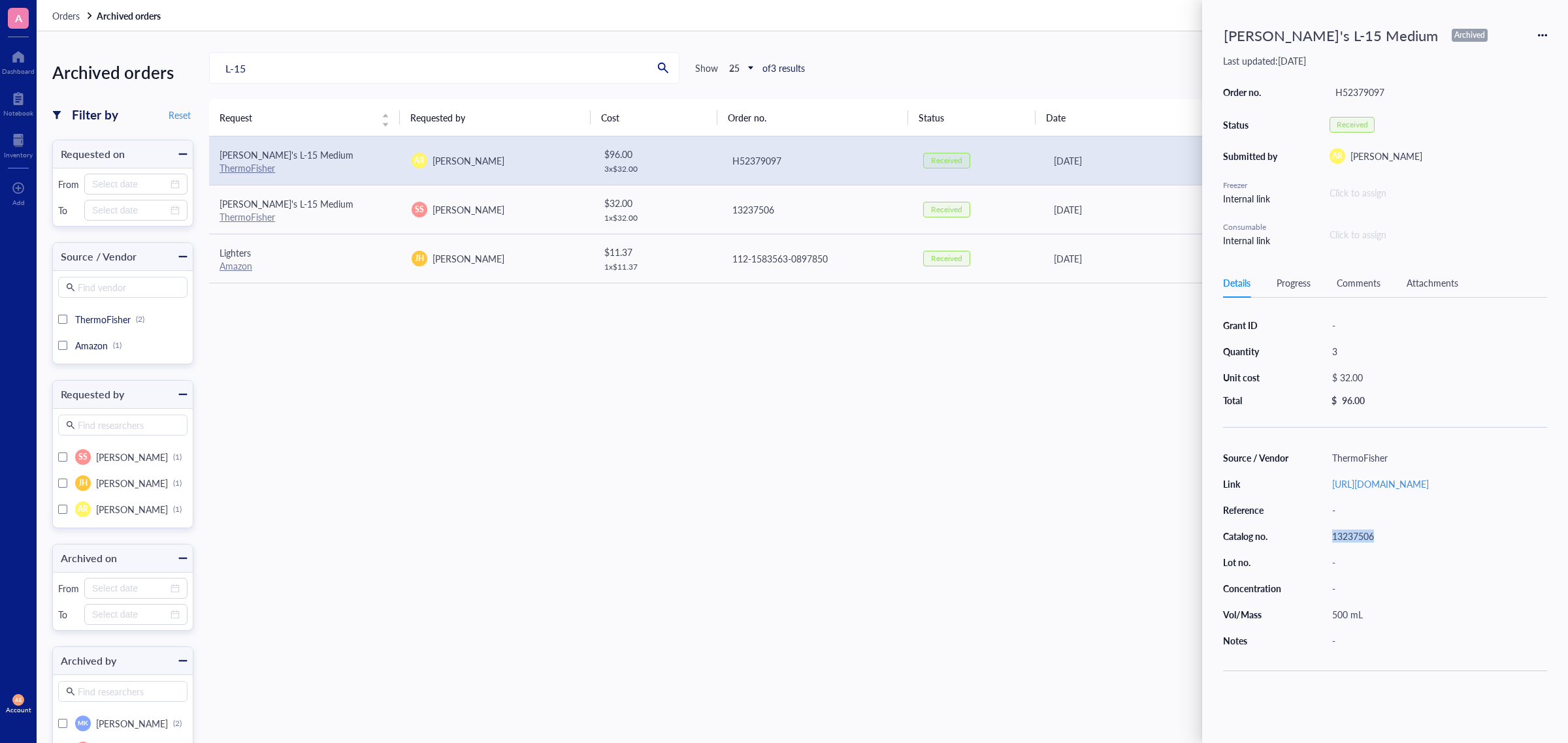
drag, startPoint x: 1427, startPoint y: 505, endPoint x: 1327, endPoint y: 488, distance: 101.4
click at [1254, 488] on div "https://www.thermofisher.com/order/catalog/product/11415064" at bounding box center [1436, 484] width 221 height 19
copy link "https://www.thermofisher.com/order/catalog/product/11415064"
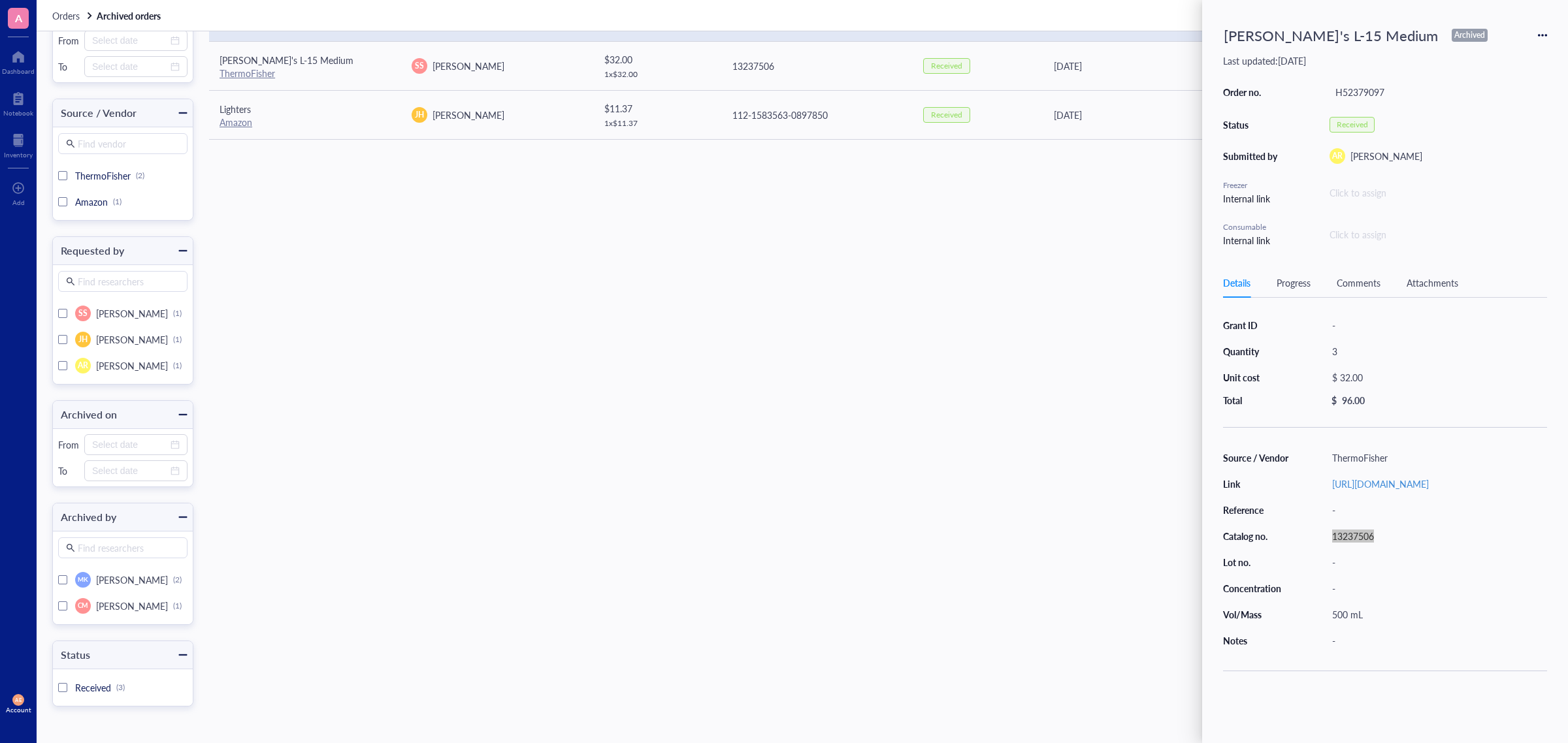
scroll to position [147, 0]
drag, startPoint x: 1397, startPoint y: 551, endPoint x: 1333, endPoint y: 551, distance: 64.0
click at [1254, 545] on div "13237506" at bounding box center [1436, 536] width 221 height 19
copy div "13237506"
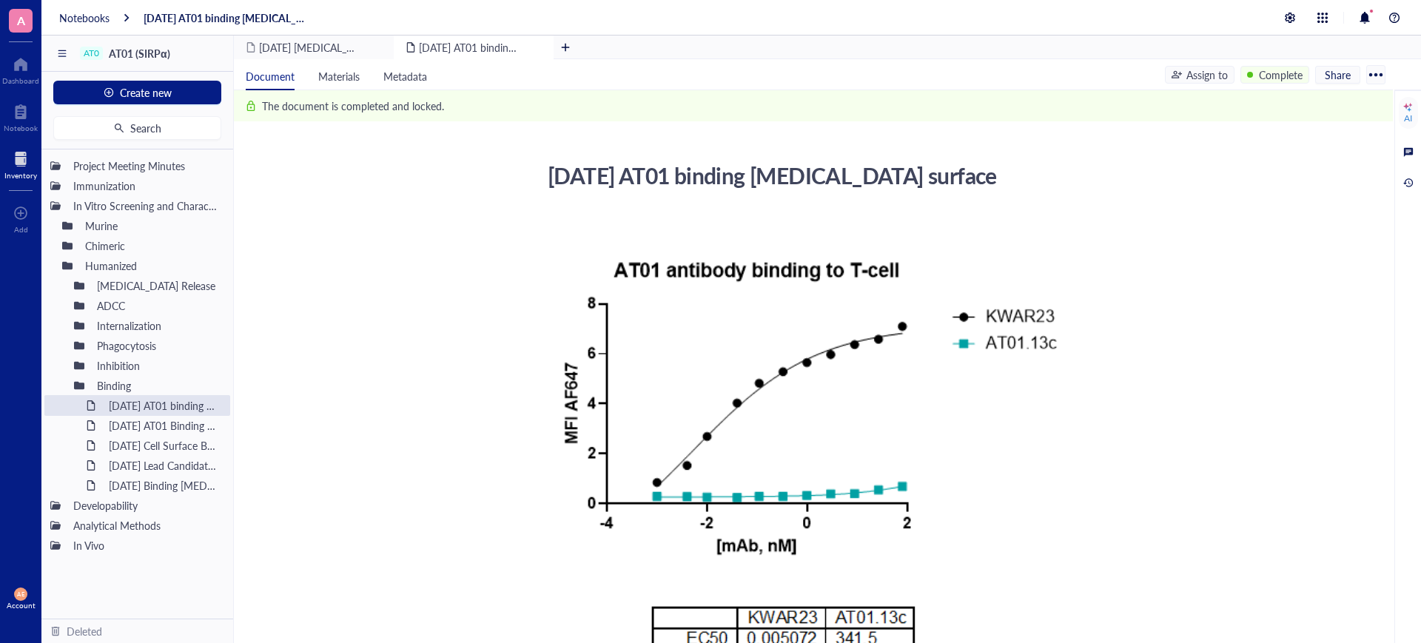
click at [18, 152] on div at bounding box center [20, 159] width 33 height 24
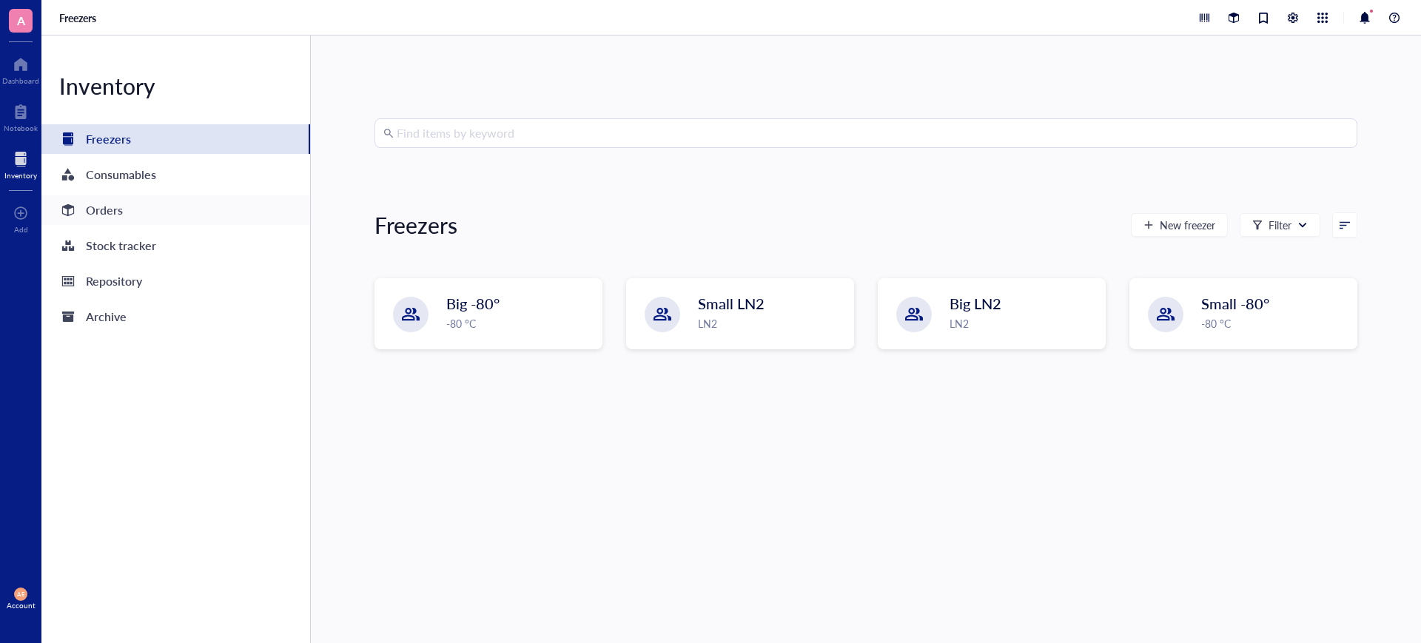
click at [92, 212] on div "Orders" at bounding box center [104, 210] width 37 height 21
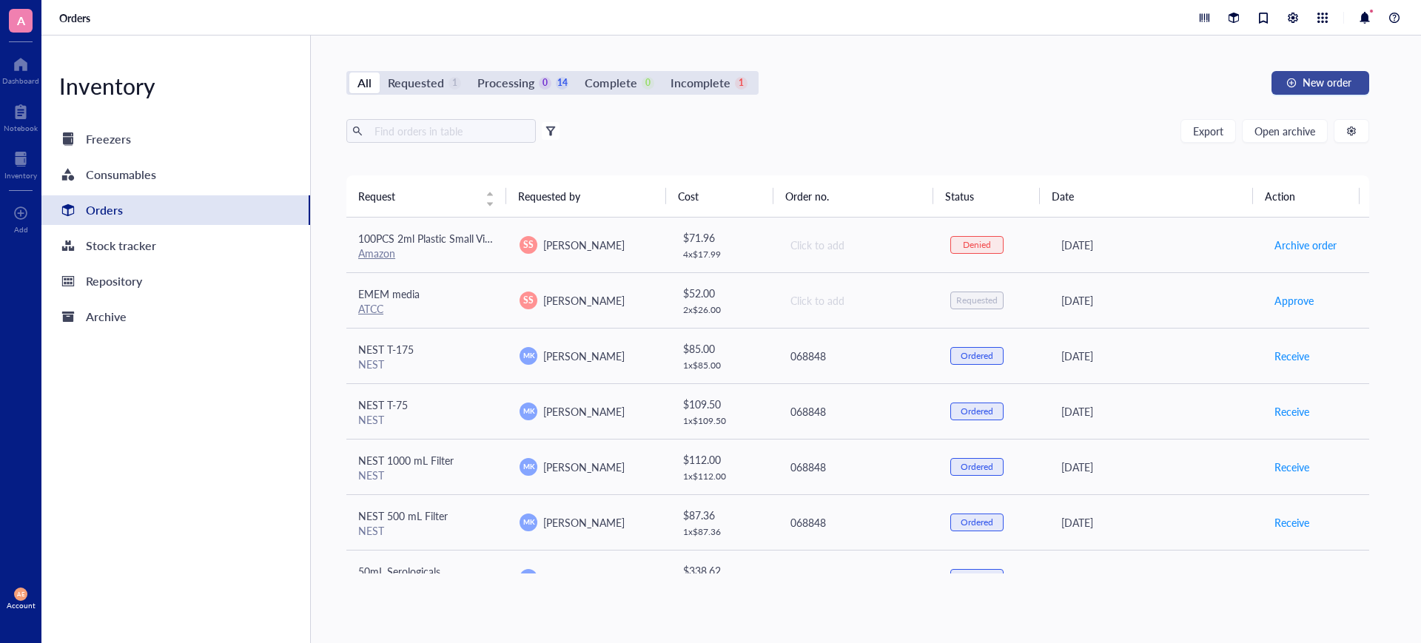
click at [1330, 81] on span "New order" at bounding box center [1327, 82] width 49 height 12
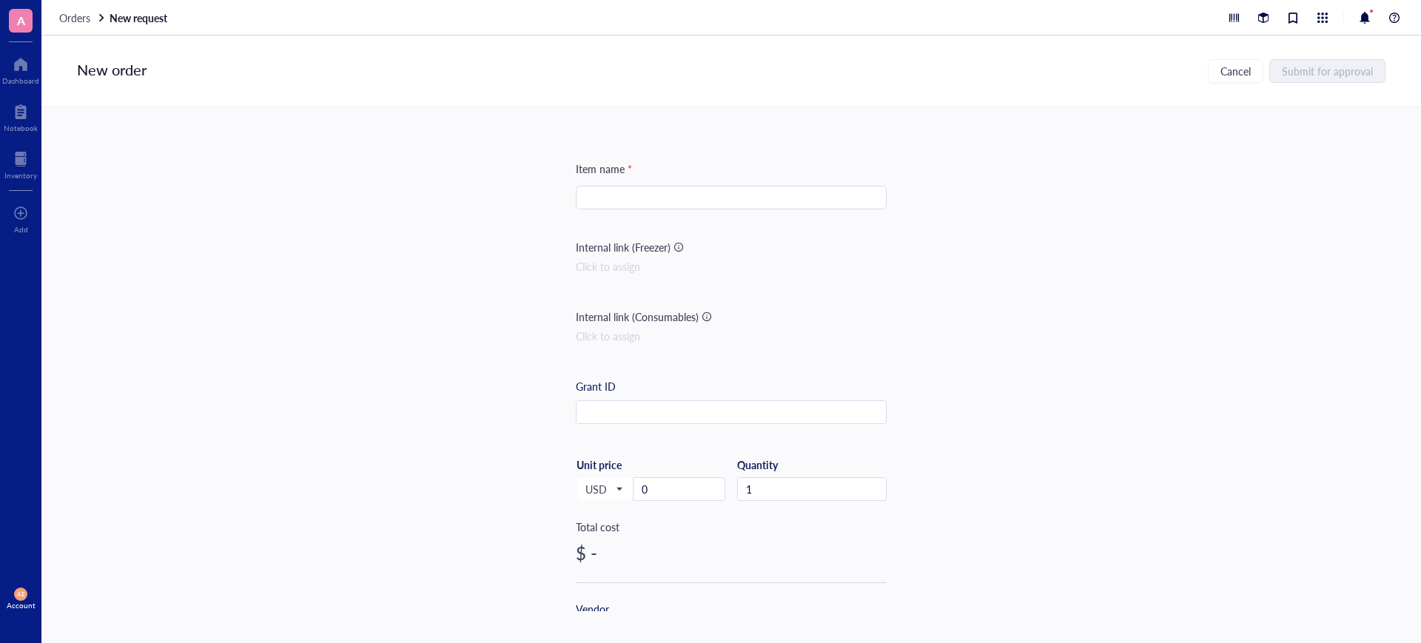
click at [770, 193] on input "search" at bounding box center [731, 197] width 293 height 22
paste input "Leibovitz's L-15 Medium"
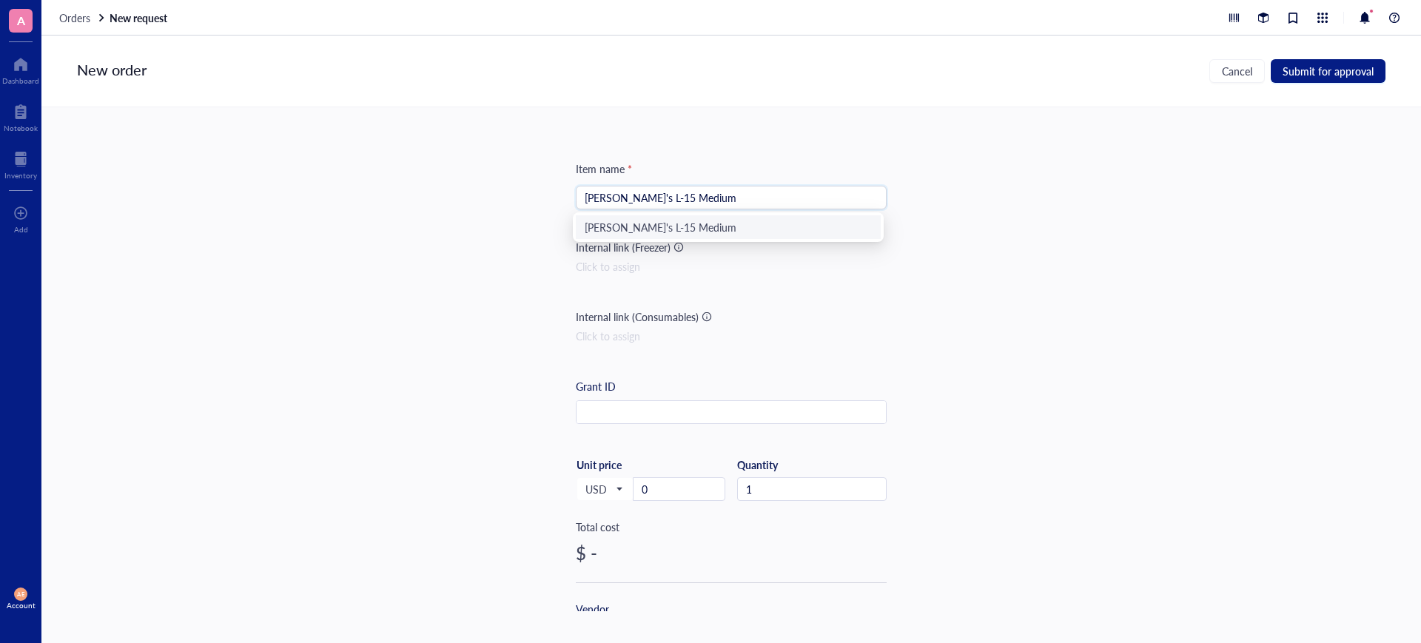
click at [685, 215] on div "Leibovitz's L-15 Medium" at bounding box center [728, 227] width 305 height 24
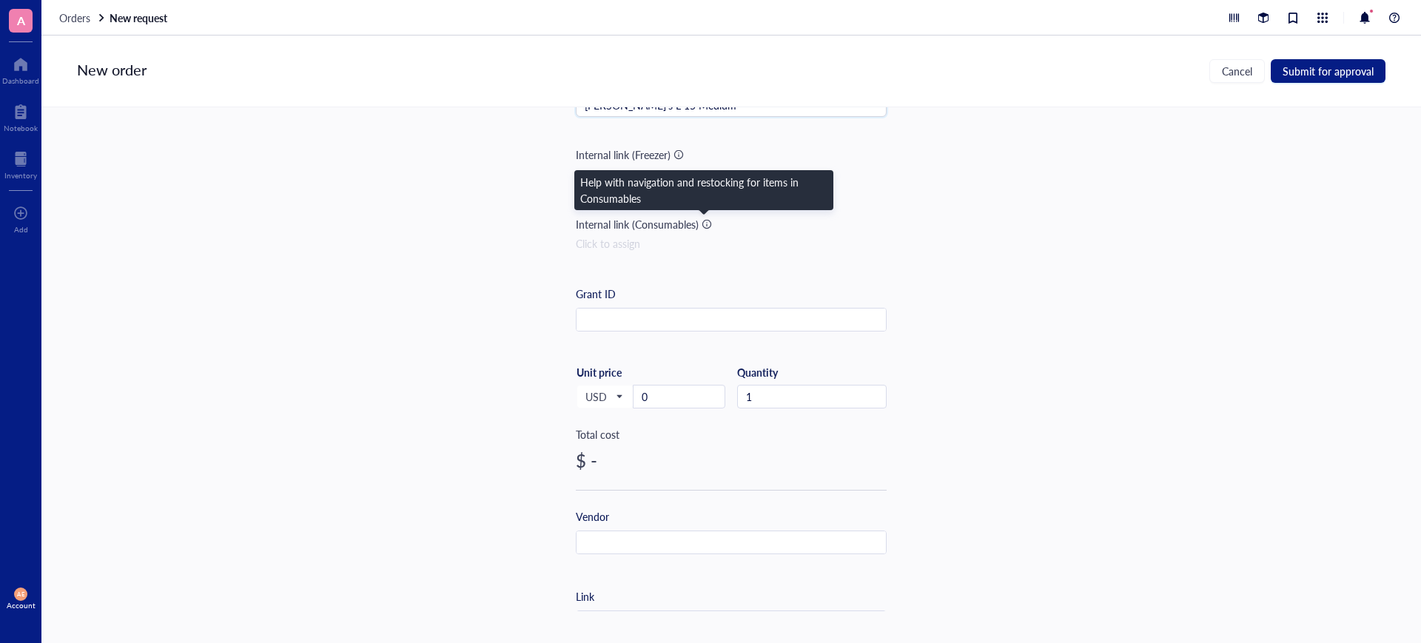
type input "Leibovitz's L-15 Medium"
click at [703, 223] on div at bounding box center [707, 224] width 10 height 10
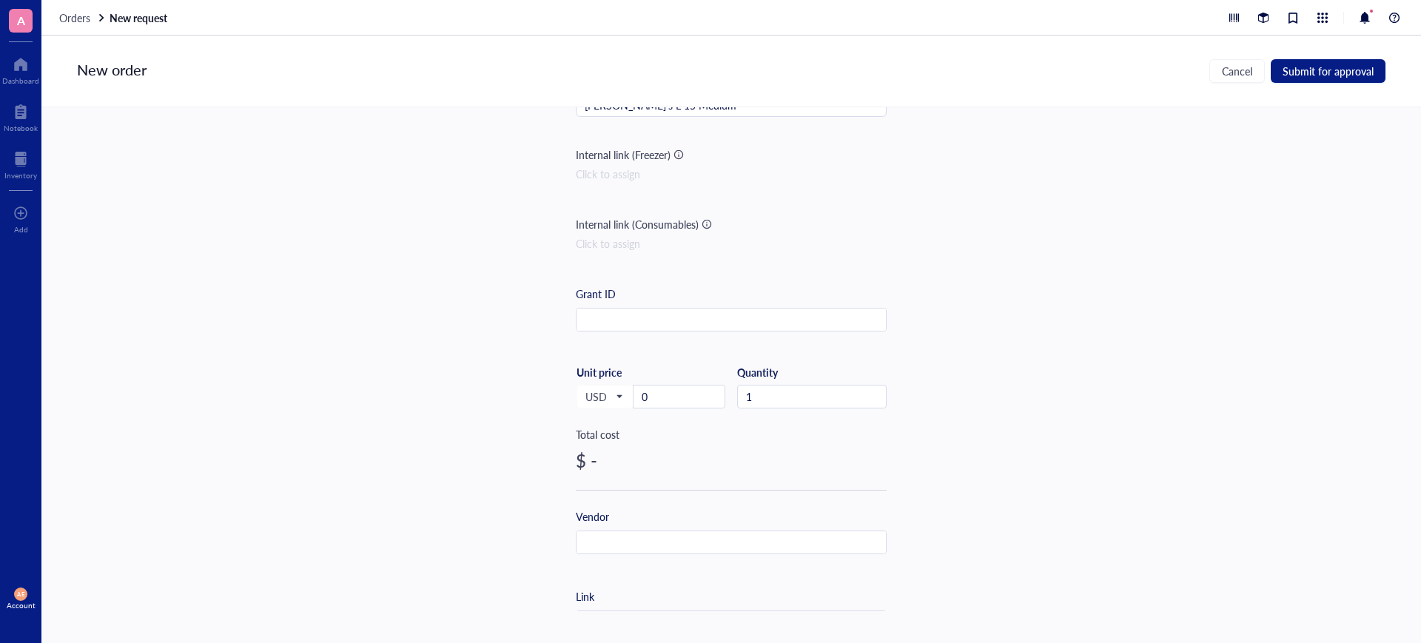
click at [682, 258] on div "Internal link (Consumables) Click to assign" at bounding box center [731, 245] width 311 height 59
click at [673, 153] on div at bounding box center [678, 154] width 10 height 10
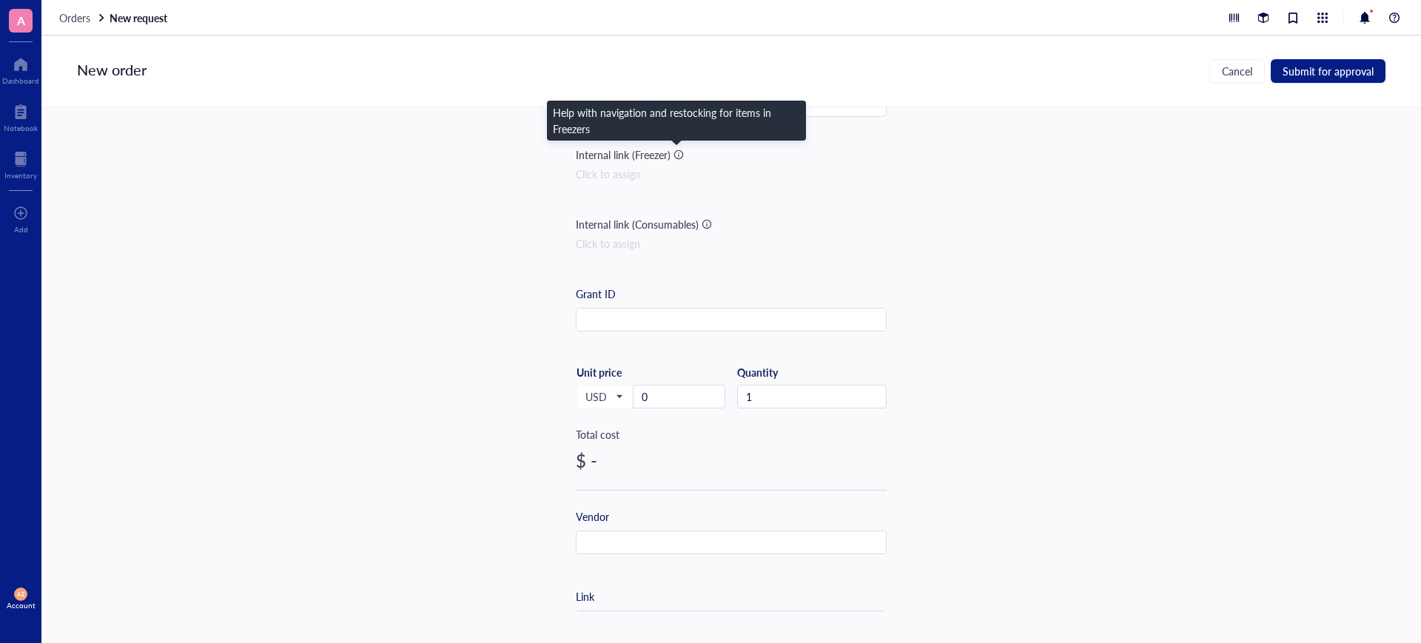
click at [679, 152] on div at bounding box center [678, 154] width 10 height 10
click at [693, 179] on div "Click to assign" at bounding box center [731, 174] width 311 height 16
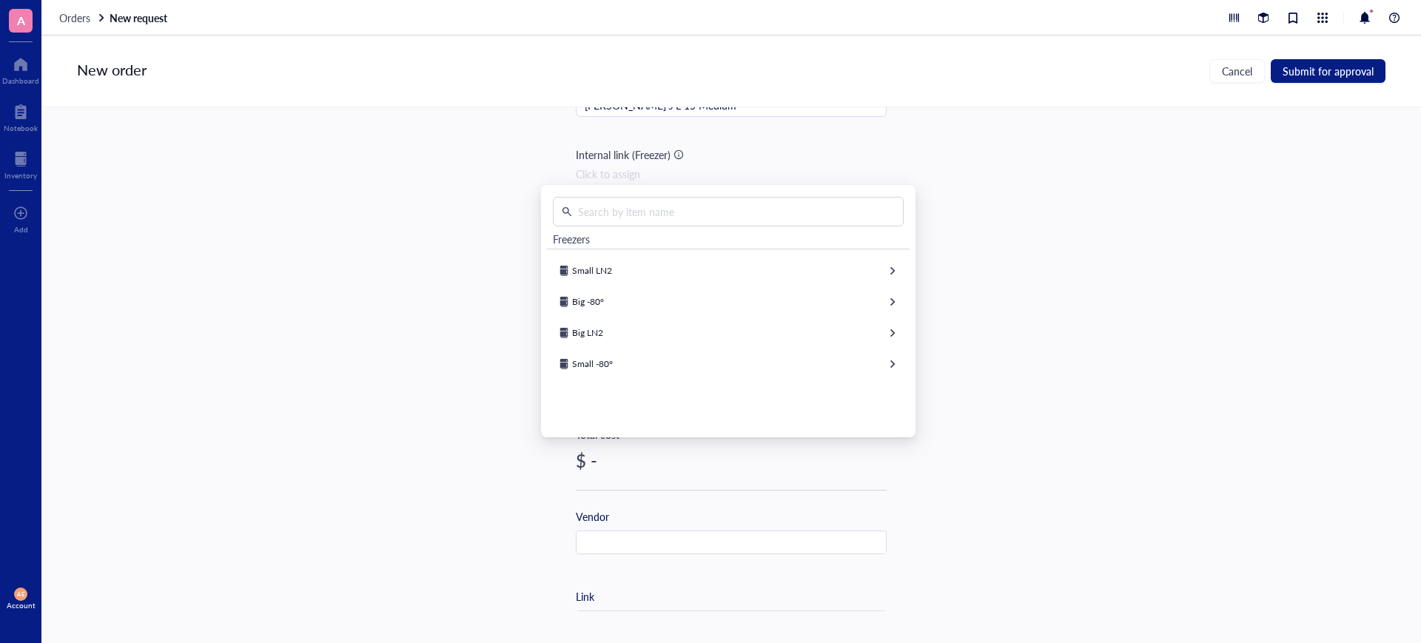
click at [599, 238] on div "Freezers" at bounding box center [728, 237] width 363 height 23
click at [582, 239] on div "Freezers" at bounding box center [571, 239] width 37 height 16
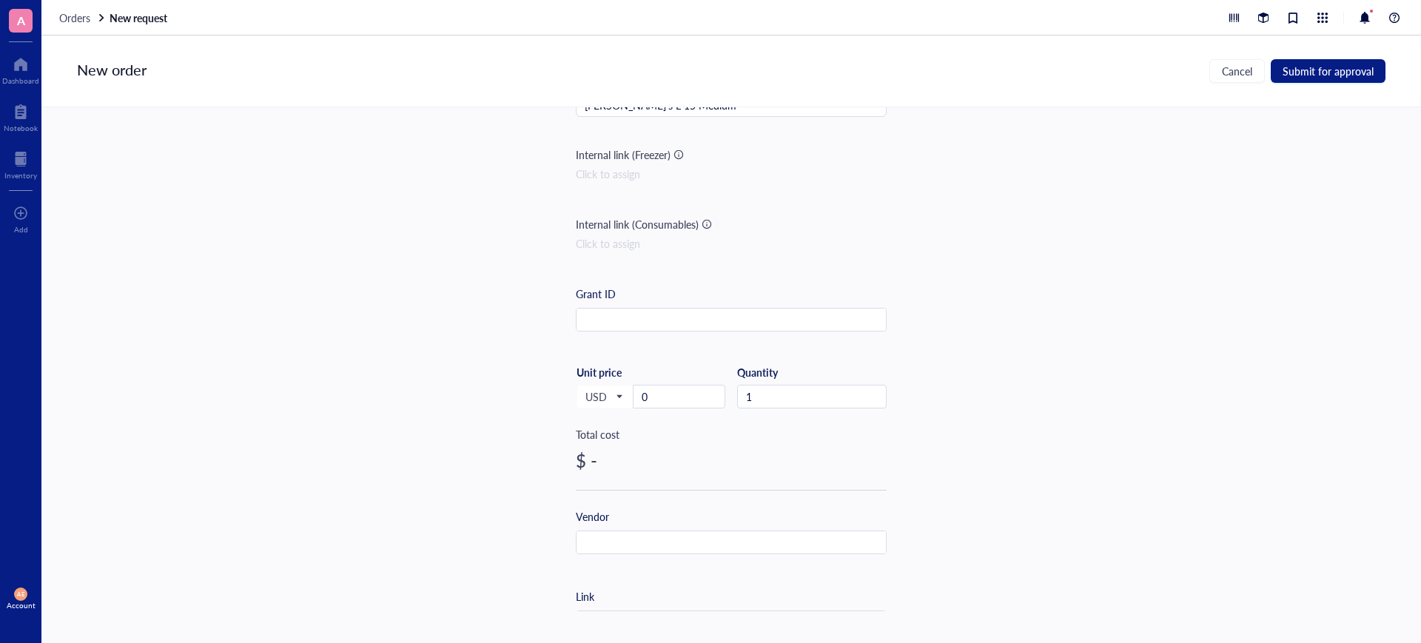
click at [1015, 241] on div "Item name * Leibovitz's L-15 Medium Internal link (Freezer) Click to assign Int…" at bounding box center [730, 359] width 1379 height 504
click at [702, 224] on div at bounding box center [707, 224] width 10 height 10
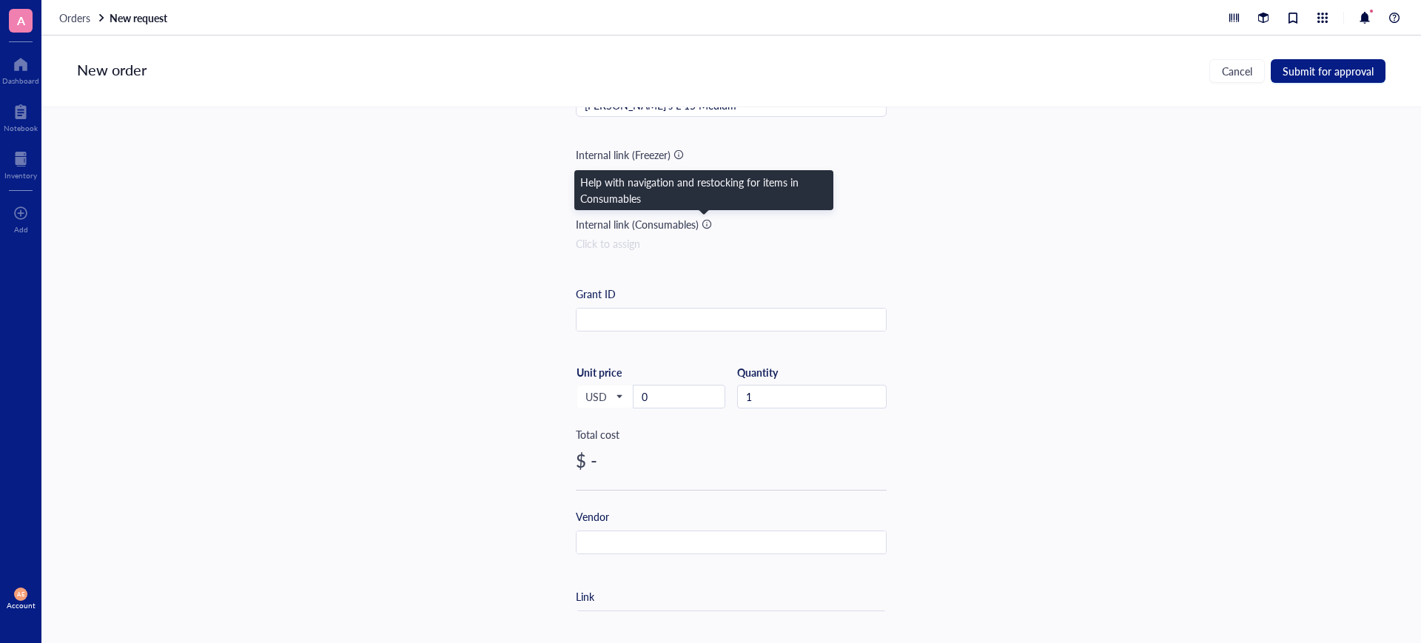
click at [702, 224] on div at bounding box center [707, 224] width 10 height 10
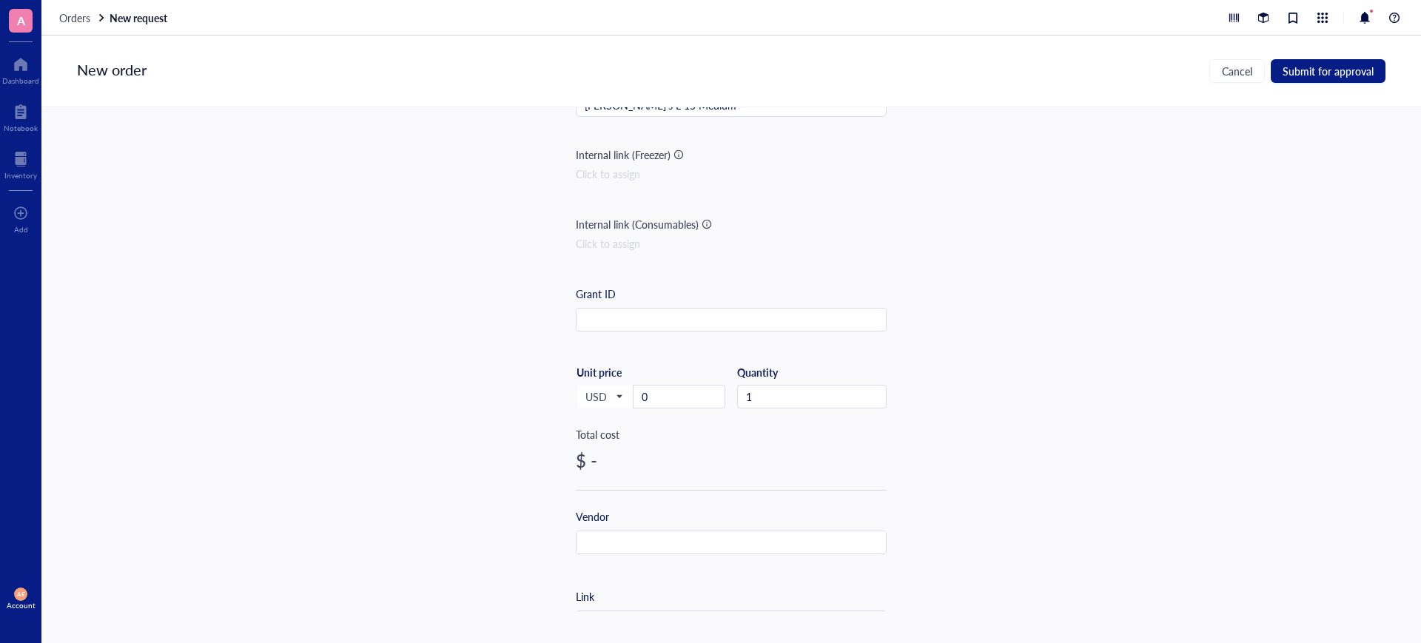
click at [648, 241] on div "Click to assign" at bounding box center [731, 243] width 311 height 16
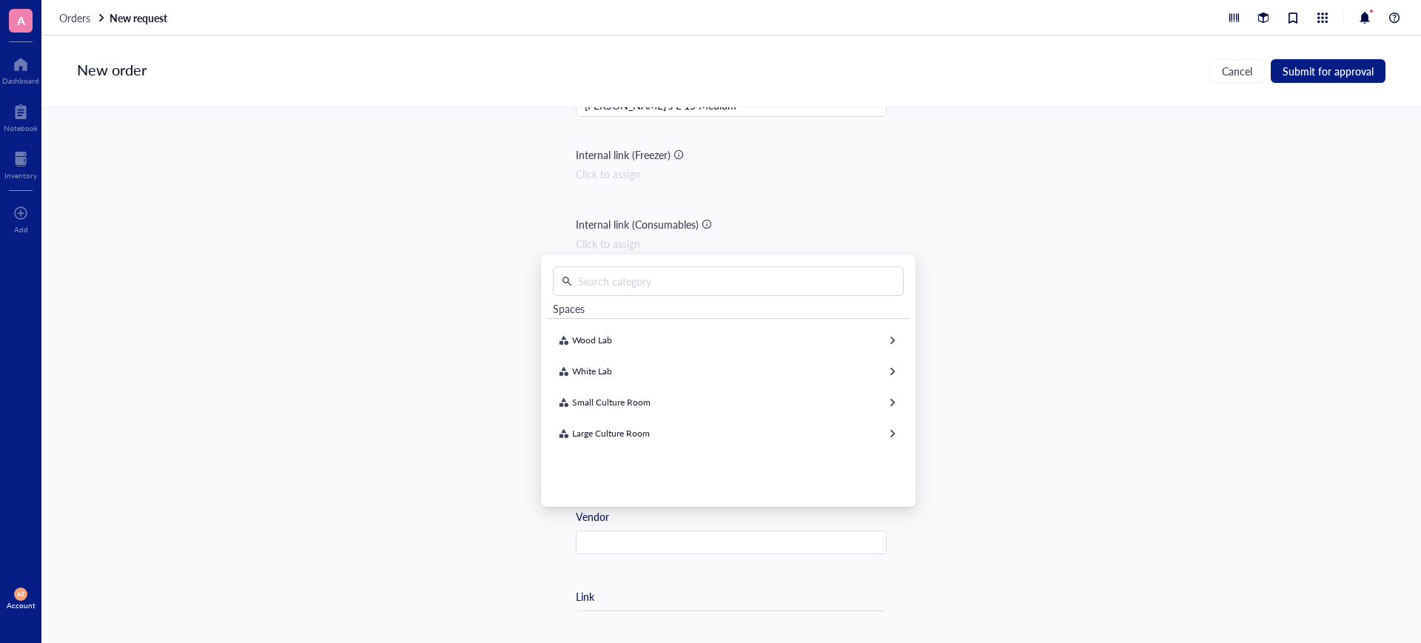
click at [784, 195] on div "Internal link (Freezer) Click to assign" at bounding box center [731, 176] width 311 height 59
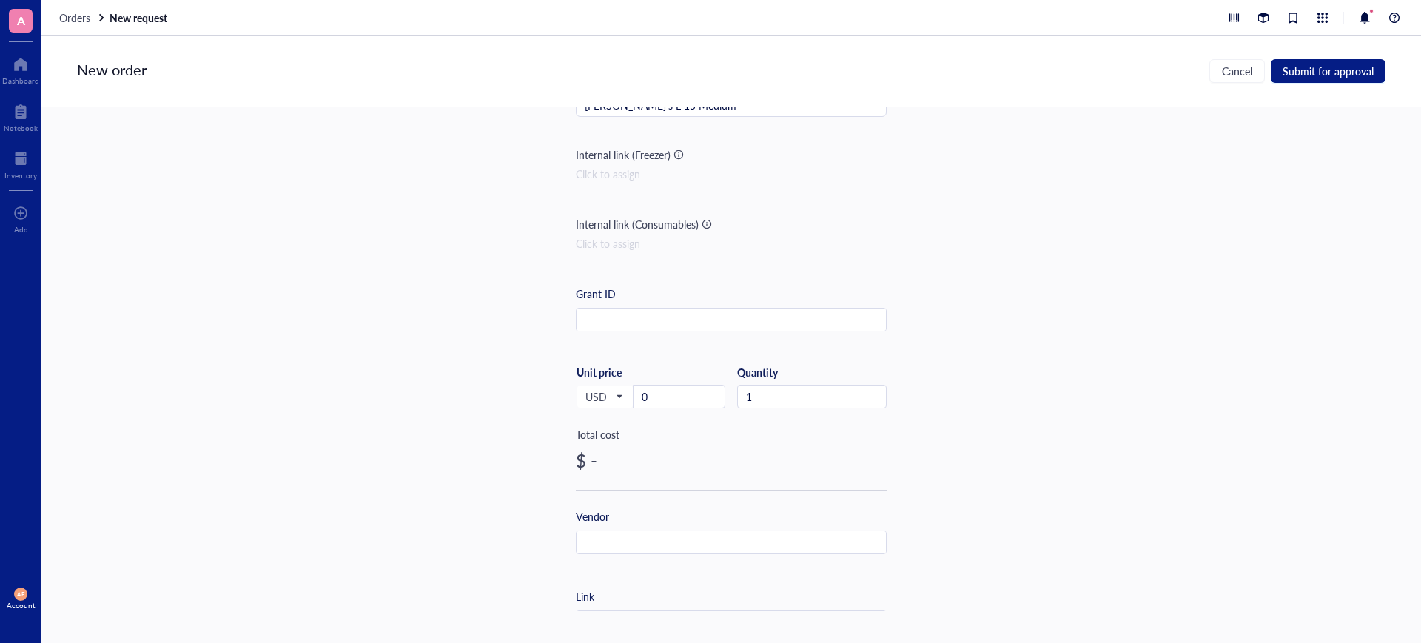
click at [605, 177] on div "Click to assign" at bounding box center [731, 174] width 311 height 16
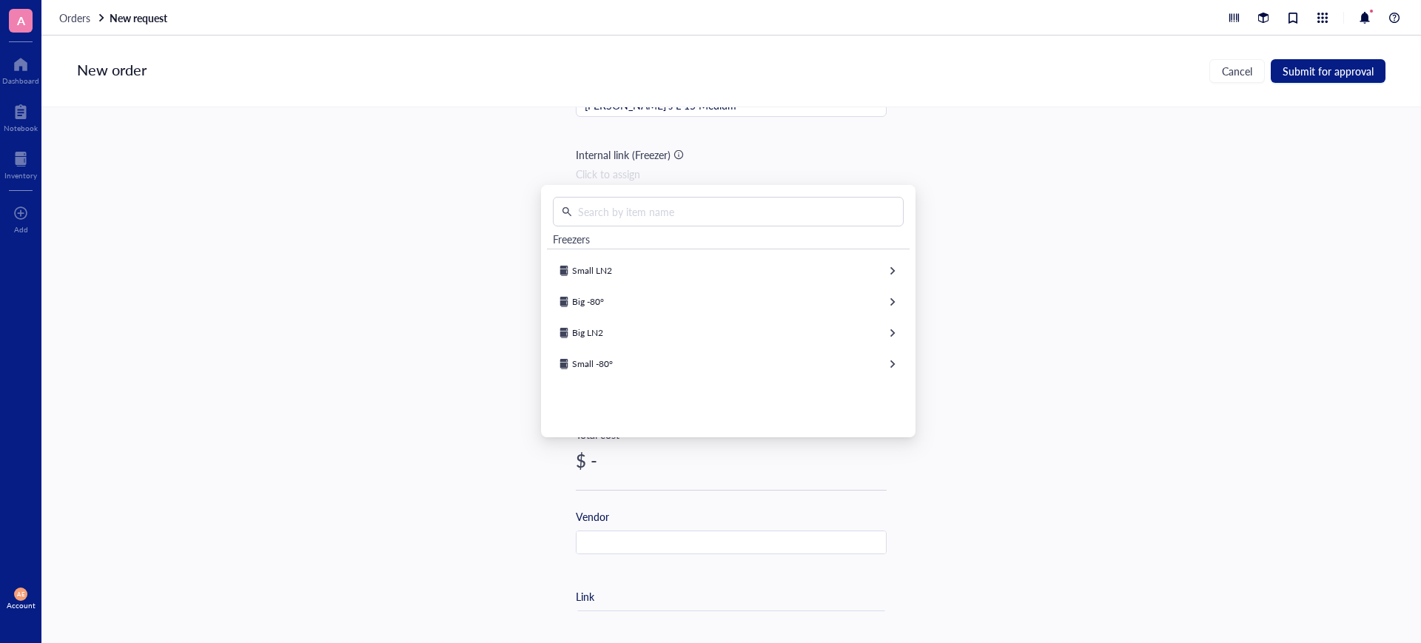
click at [599, 241] on div "Freezers" at bounding box center [728, 237] width 363 height 23
click at [1007, 343] on div "Item name * Leibovitz's L-15 Medium Internal link (Freezer) Click to assign Int…" at bounding box center [730, 359] width 1379 height 504
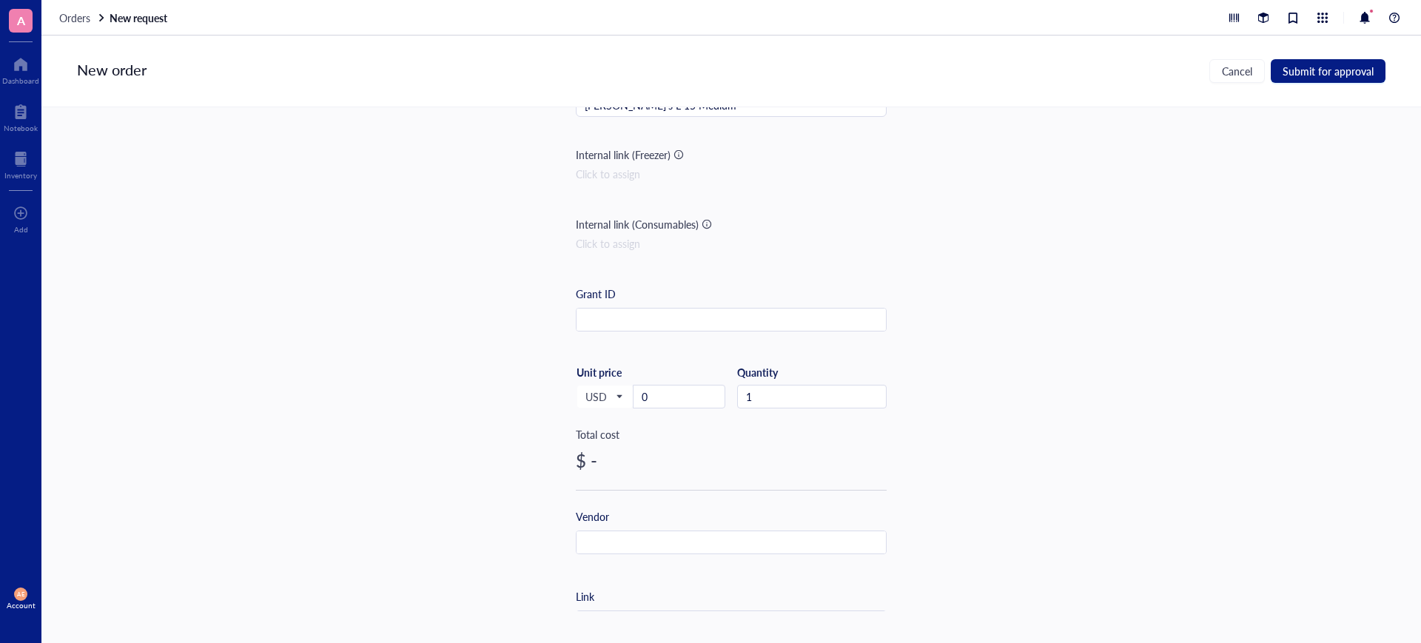
scroll to position [185, 0]
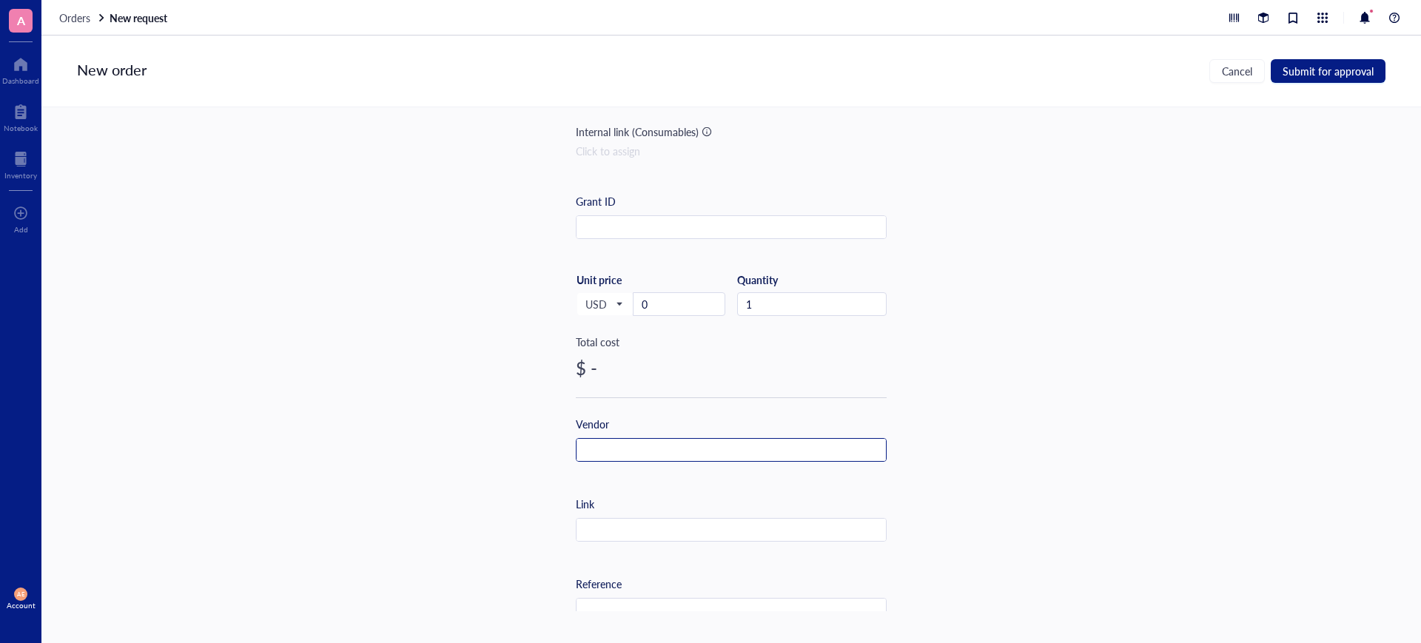
click at [608, 440] on input "text" at bounding box center [731, 451] width 309 height 24
click at [604, 533] on input "text" at bounding box center [731, 531] width 309 height 24
paste input "https://www.thermofisher.com/order/catalog/product/11415064"
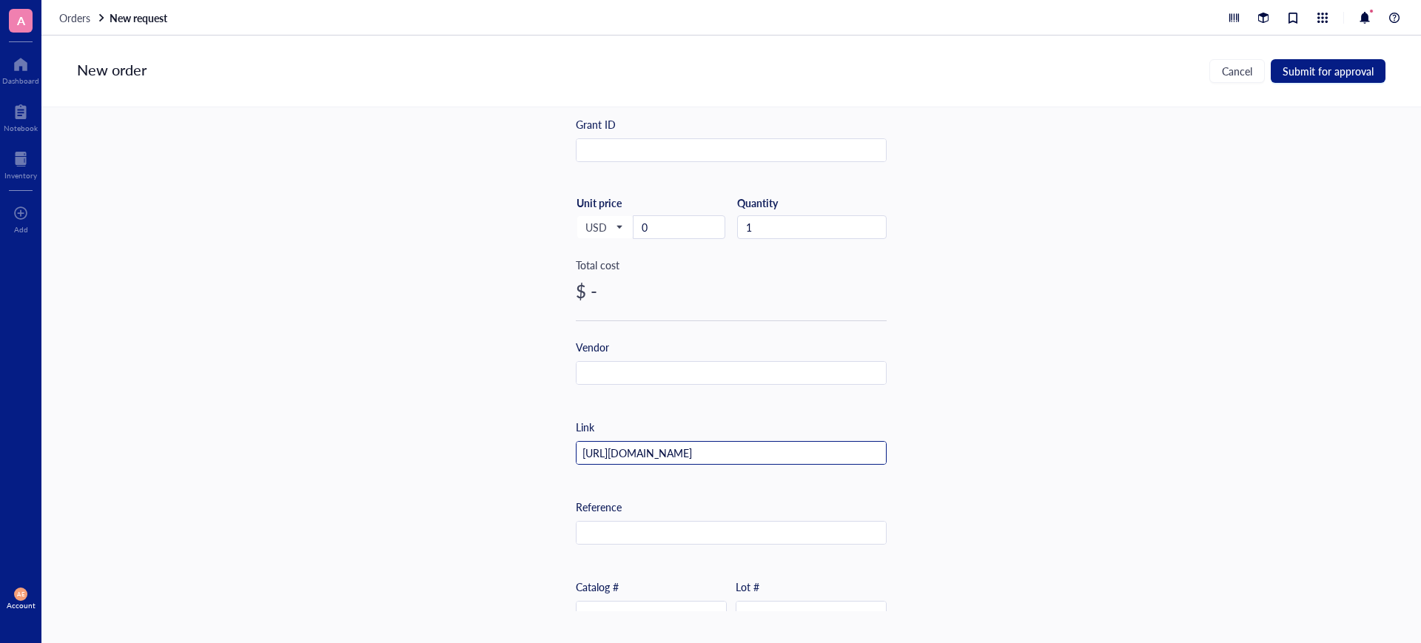
scroll to position [370, 0]
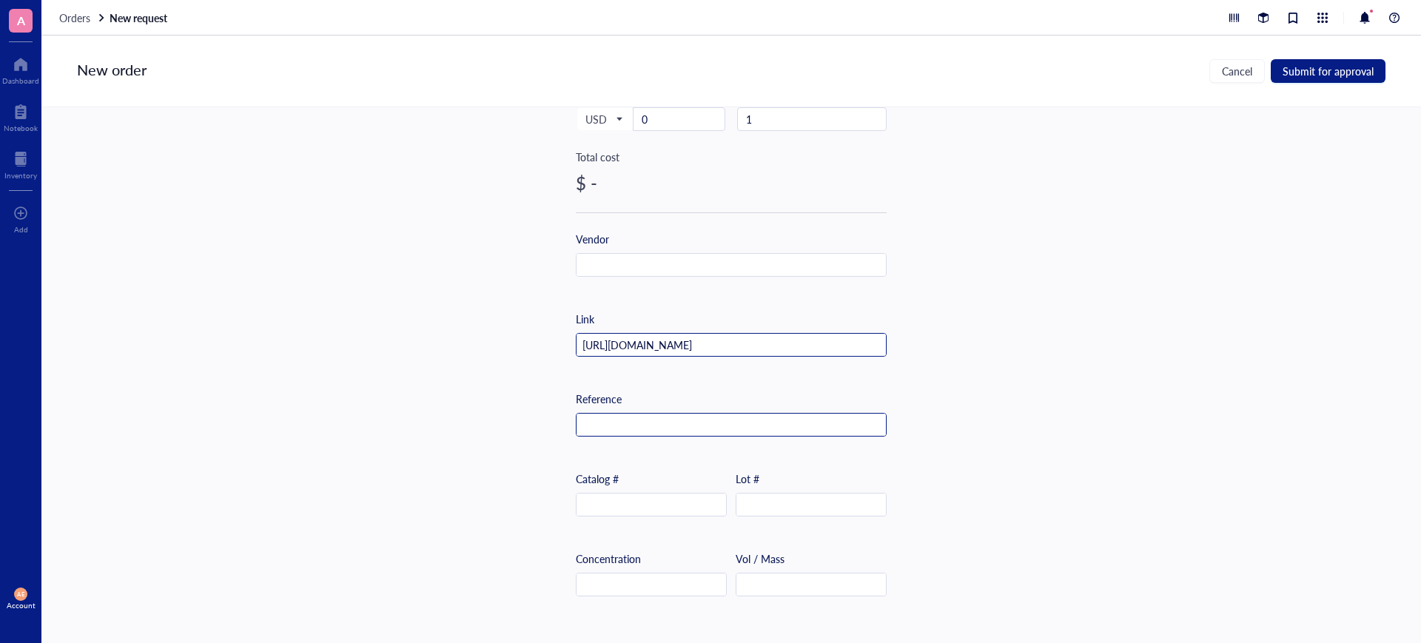
type input "https://www.thermofisher.com/order/catalog/product/11415064"
click at [625, 424] on input "text" at bounding box center [731, 426] width 309 height 24
click at [644, 504] on input "text" at bounding box center [651, 506] width 149 height 24
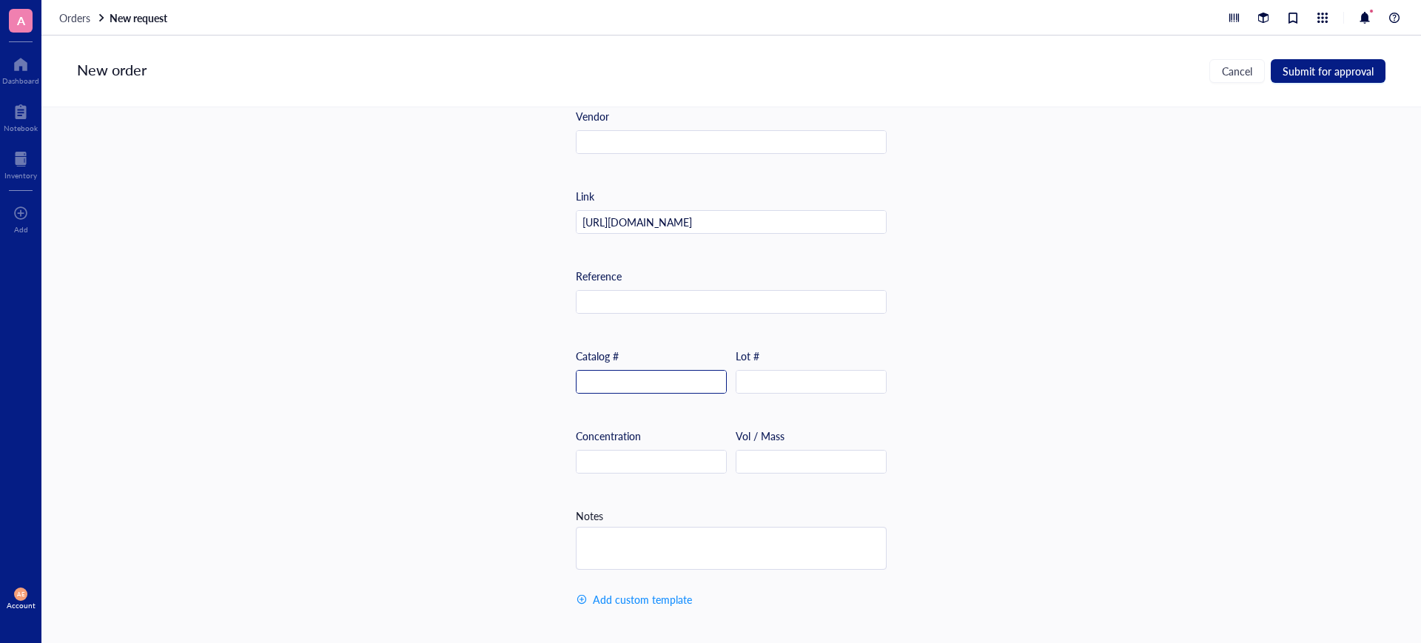
scroll to position [499, 0]
click at [757, 458] on input "text" at bounding box center [810, 463] width 149 height 24
click at [755, 462] on input "5" at bounding box center [810, 463] width 149 height 24
click at [754, 455] on input "50" at bounding box center [810, 463] width 149 height 24
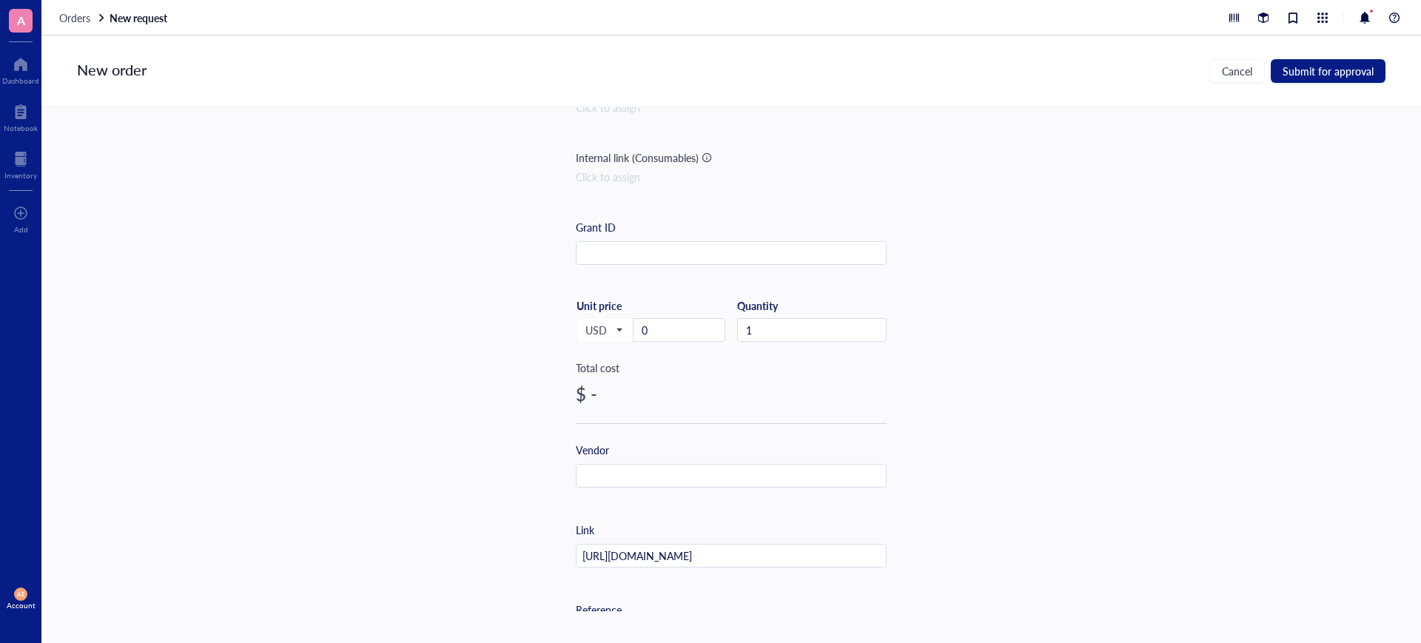
scroll to position [185, 0]
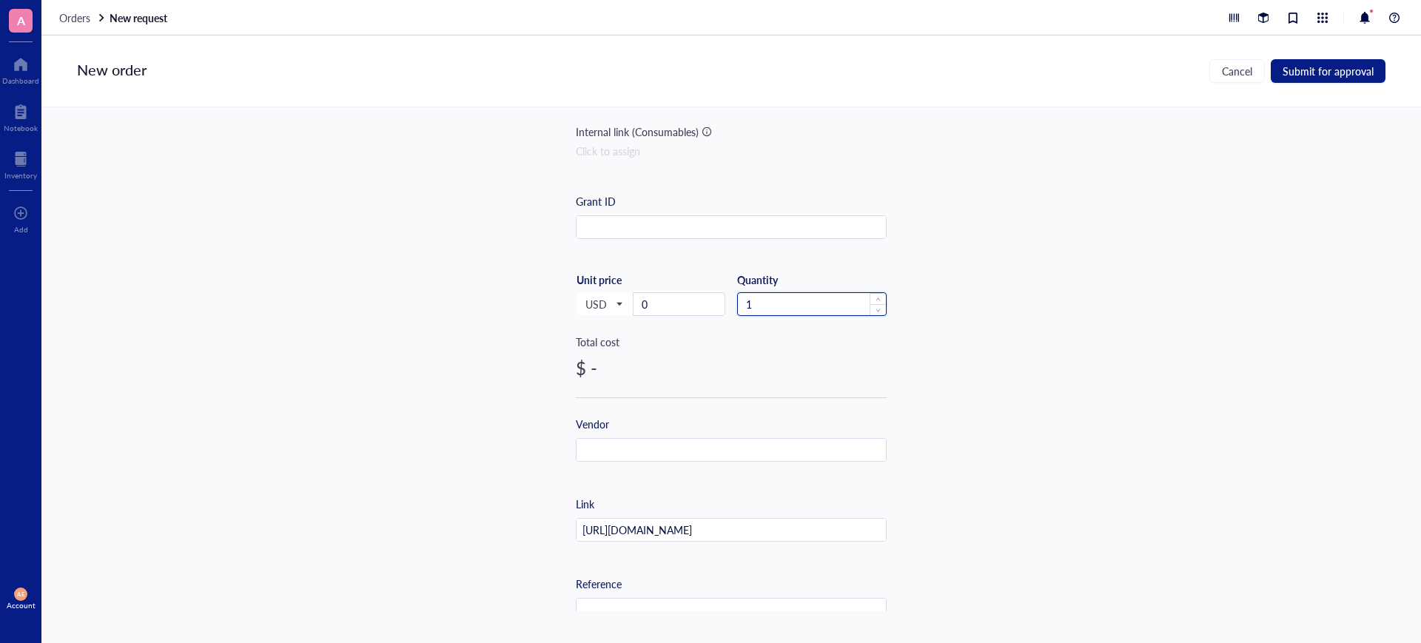
click at [742, 306] on input "1" at bounding box center [812, 304] width 148 height 22
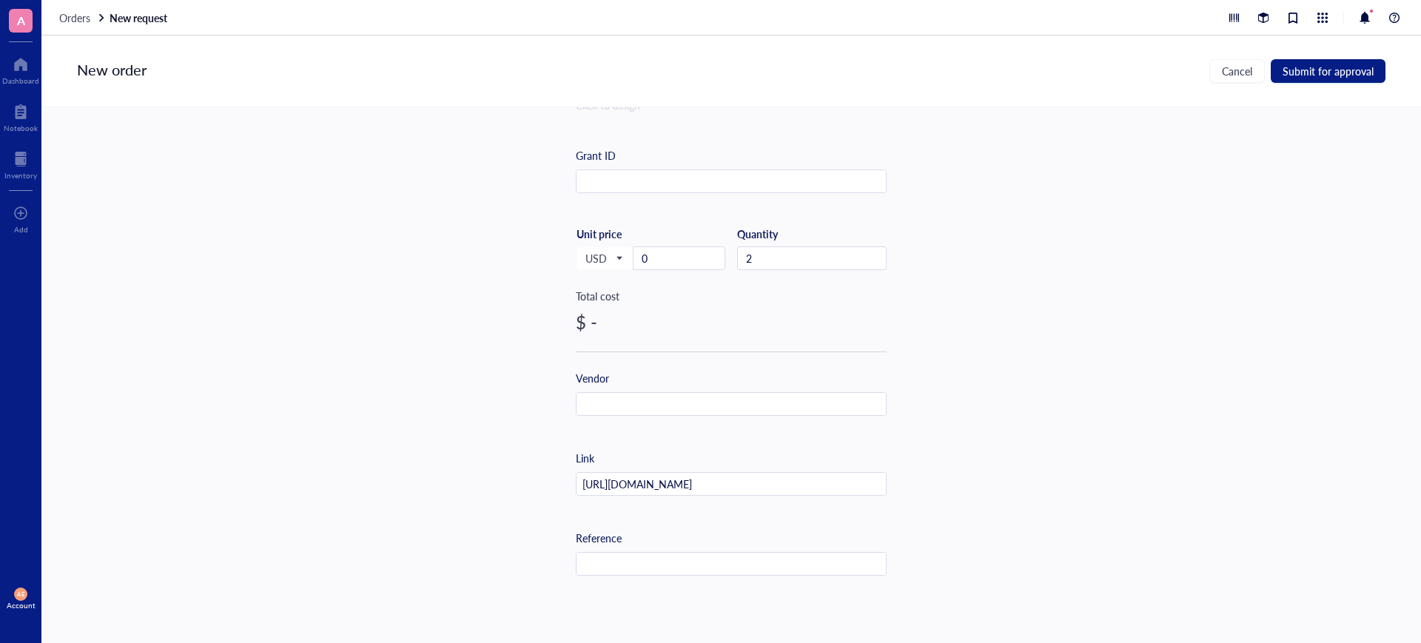
scroll to position [317, 0]
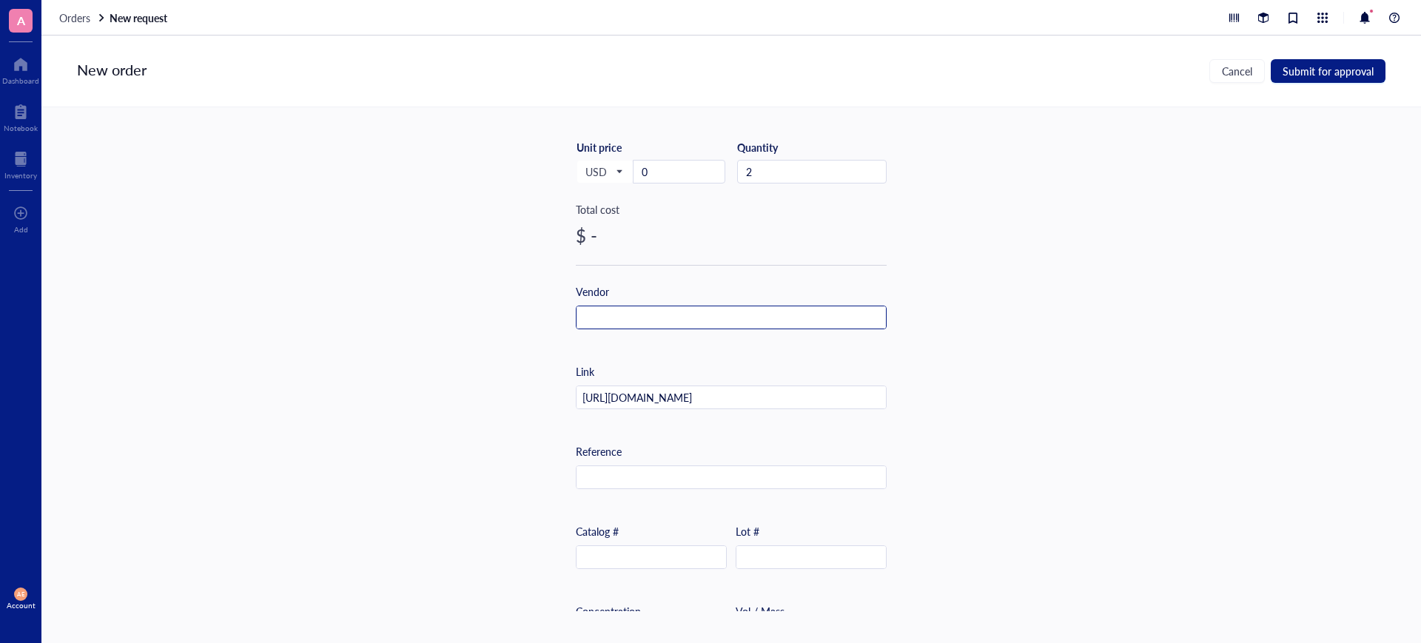
click at [673, 315] on input "text" at bounding box center [731, 318] width 309 height 24
click at [999, 339] on div "Item name * Leibovitz's L-15 Medium Internal link (Freezer) Click to assign Int…" at bounding box center [730, 359] width 1379 height 504
click at [602, 553] on input "text" at bounding box center [651, 558] width 149 height 24
click at [1063, 516] on div "Item name * Leibovitz's L-15 Medium Internal link (Freezer) Click to assign Int…" at bounding box center [730, 359] width 1379 height 504
click at [750, 399] on input "https://www.thermofisher.com/order/catalog/product/11415064" at bounding box center [731, 398] width 309 height 24
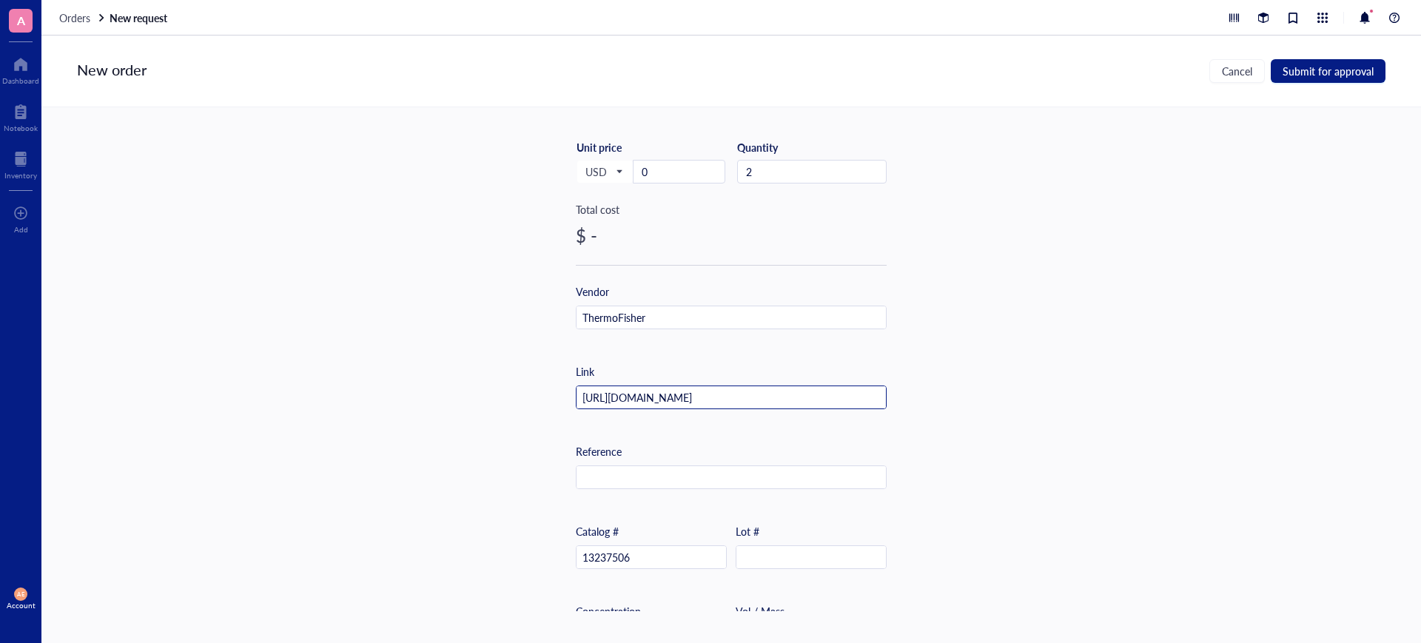
scroll to position [0, 6]
drag, startPoint x: 873, startPoint y: 394, endPoint x: 621, endPoint y: 398, distance: 251.6
click at [621, 399] on input "https://www.thermofisher.com/order/catalog/product/11415064" at bounding box center [731, 398] width 309 height 24
click at [889, 414] on div "Item name * Leibovitz's L-15 Medium Internal link (Freezer) Click to assign Int…" at bounding box center [730, 359] width 1379 height 504
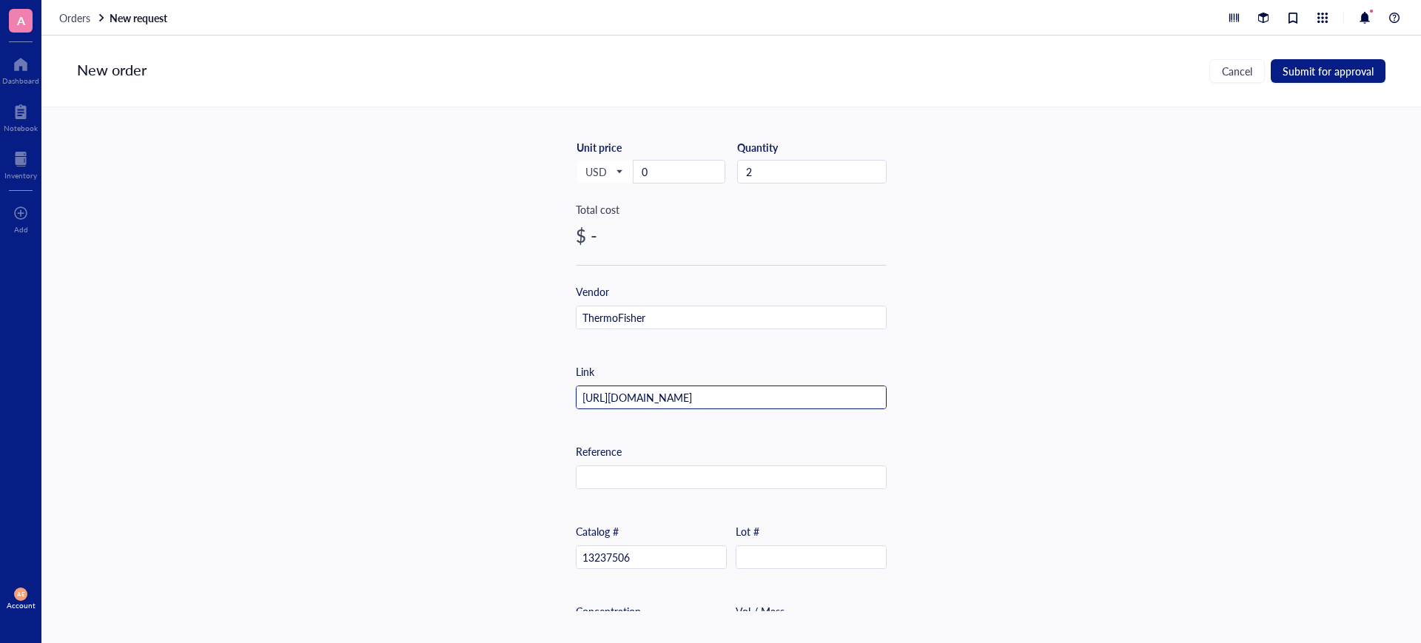
drag, startPoint x: 871, startPoint y: 396, endPoint x: 545, endPoint y: 397, distance: 325.6
click at [546, 397] on div "Item name * Leibovitz's L-15 Medium Internal link (Freezer) Click to assign Int…" at bounding box center [730, 359] width 1379 height 504
